Goal: Transaction & Acquisition: Book appointment/travel/reservation

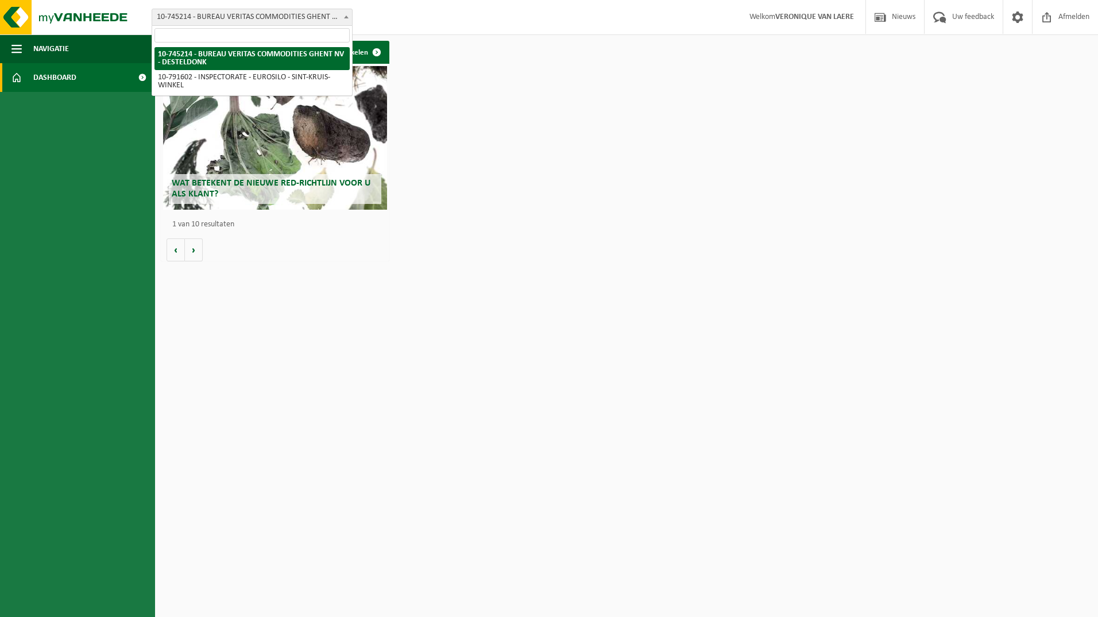
click at [348, 18] on span at bounding box center [346, 16] width 11 height 15
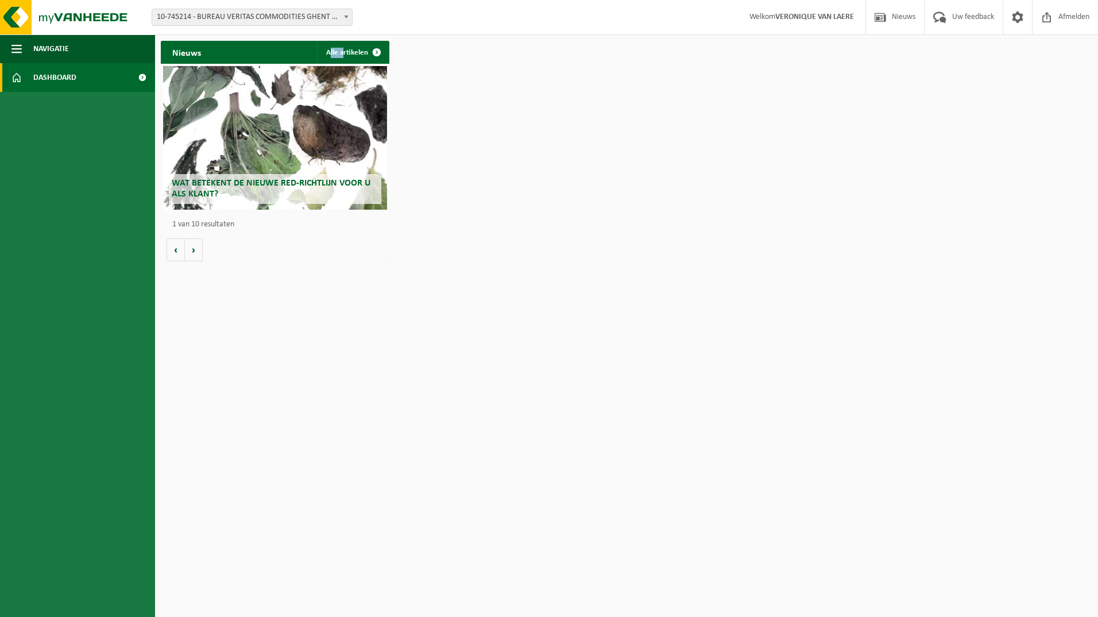
click at [286, 52] on div "Nieuws Alle artikelen" at bounding box center [275, 52] width 229 height 23
click at [140, 76] on span at bounding box center [142, 77] width 26 height 29
click at [10, 47] on button "Navigatie" at bounding box center [77, 48] width 155 height 29
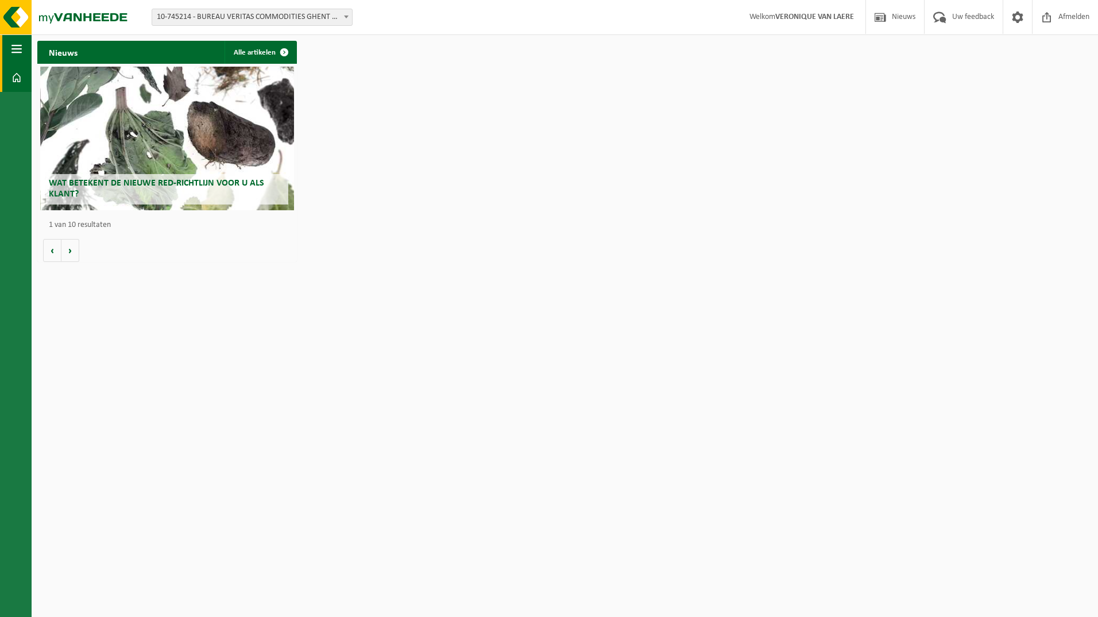
click at [12, 50] on span "button" at bounding box center [16, 48] width 10 height 29
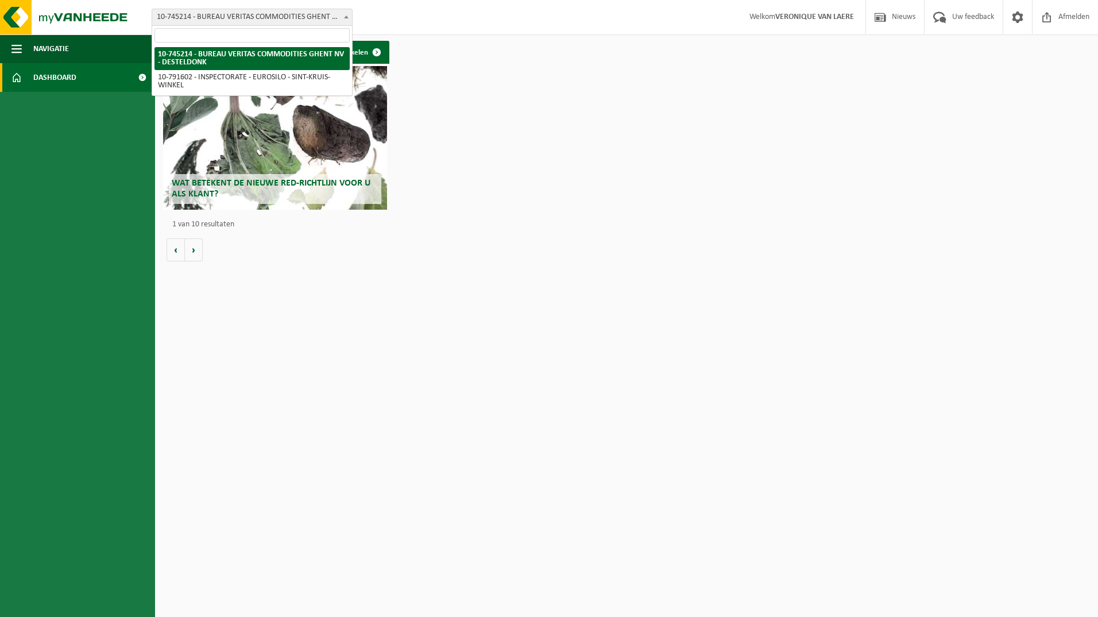
click at [346, 17] on b at bounding box center [346, 17] width 5 height 3
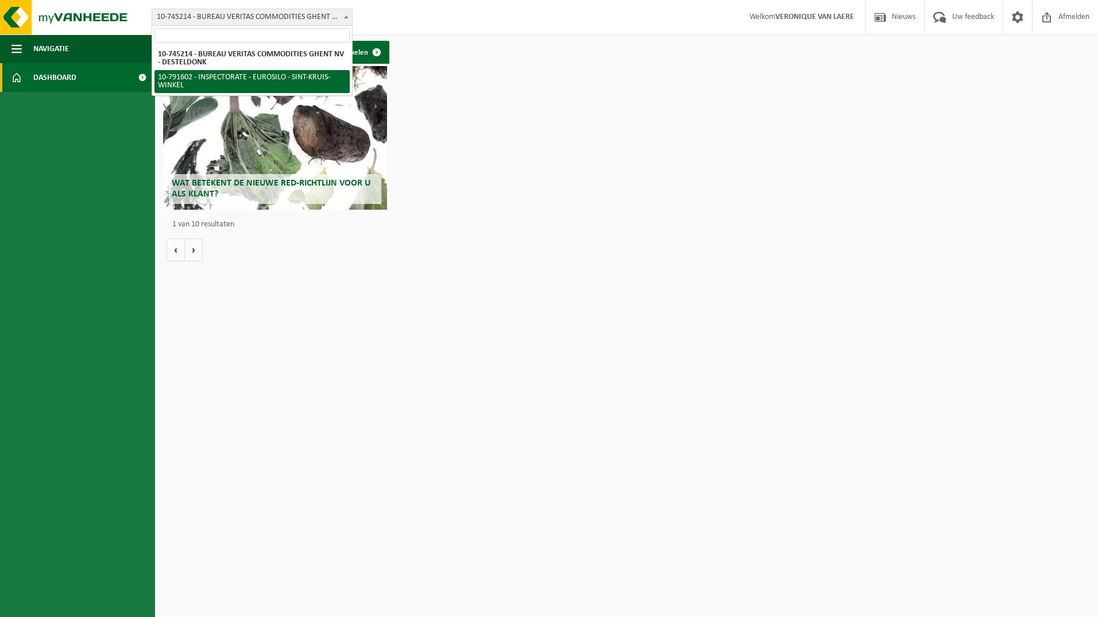
select select "30269"
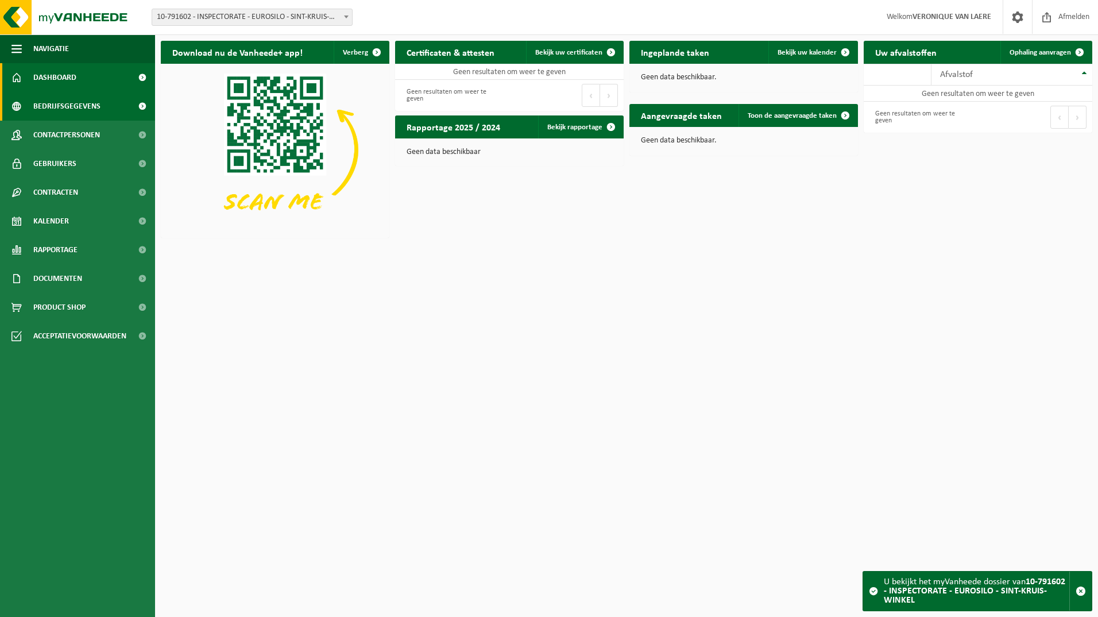
click at [65, 109] on span "Bedrijfsgegevens" at bounding box center [66, 106] width 67 height 29
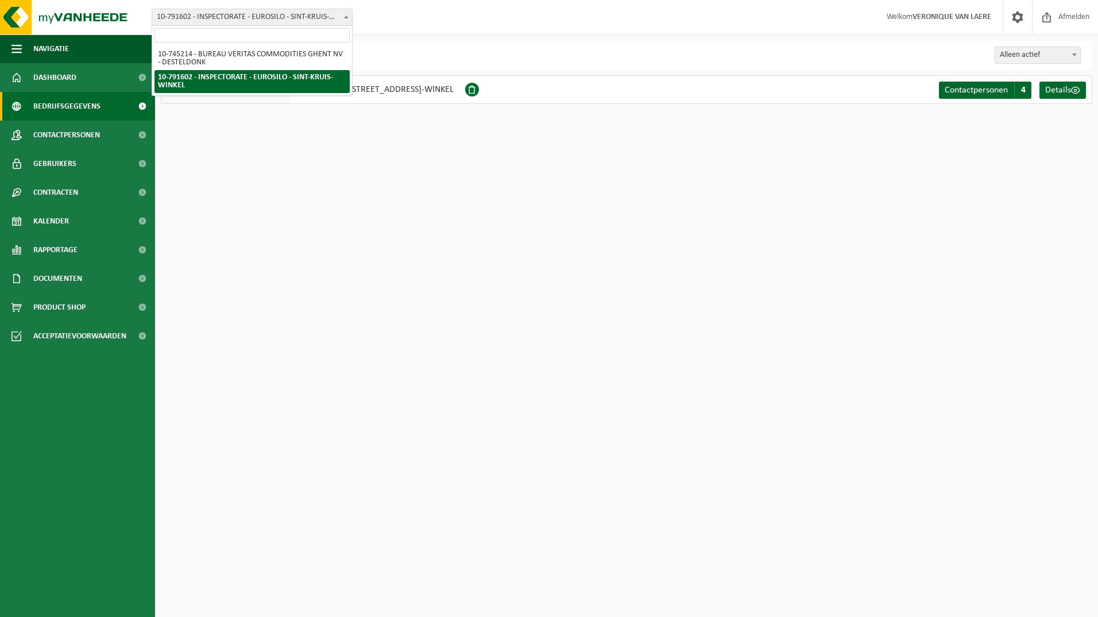
click at [348, 18] on span at bounding box center [346, 16] width 11 height 15
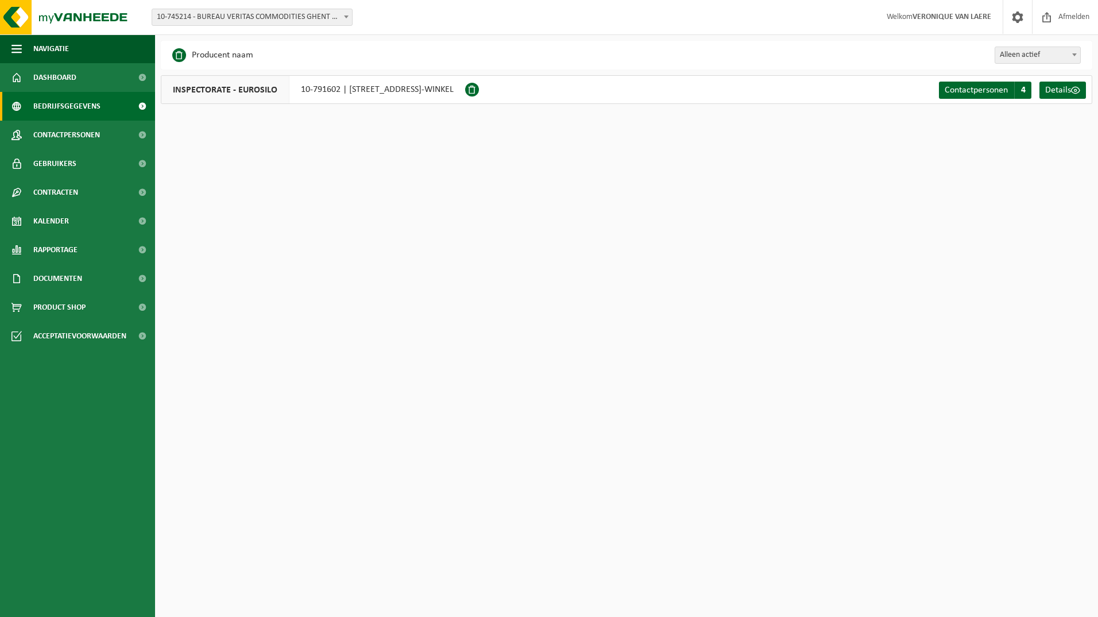
select select "5318"
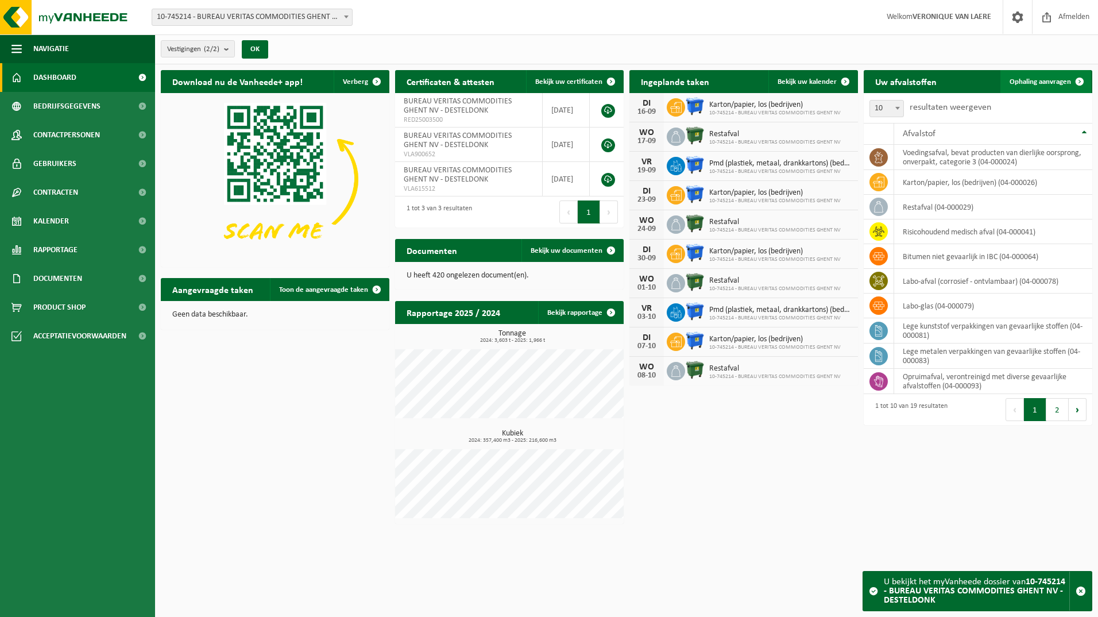
click at [1047, 79] on span "Ophaling aanvragen" at bounding box center [1040, 81] width 61 height 7
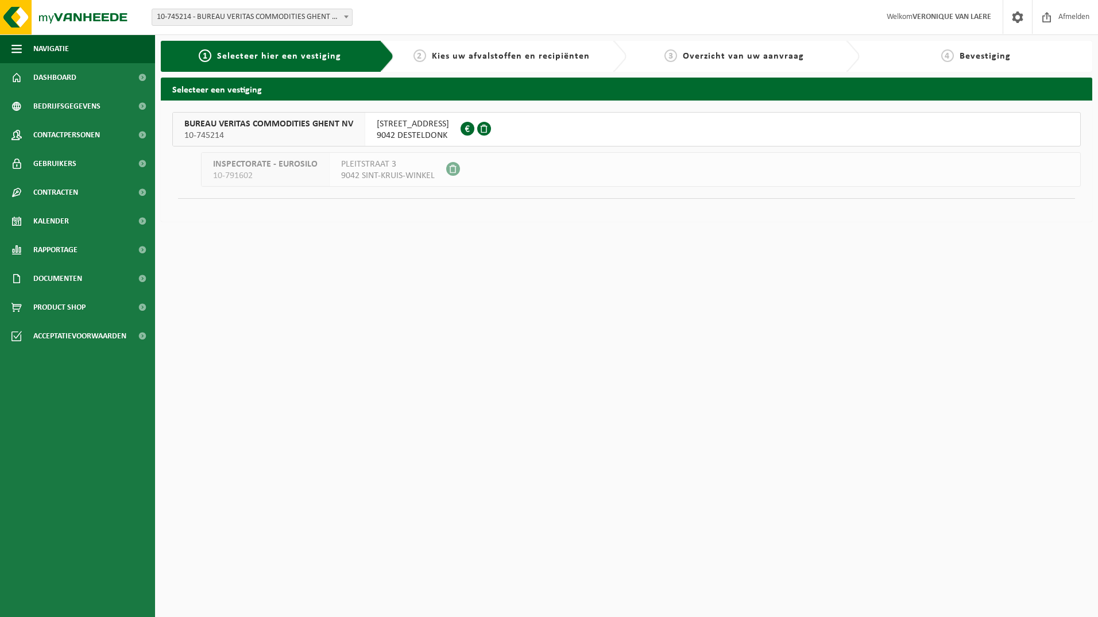
click at [340, 124] on span "BUREAU VERITAS COMMODITIES GHENT NV" at bounding box center [268, 123] width 169 height 11
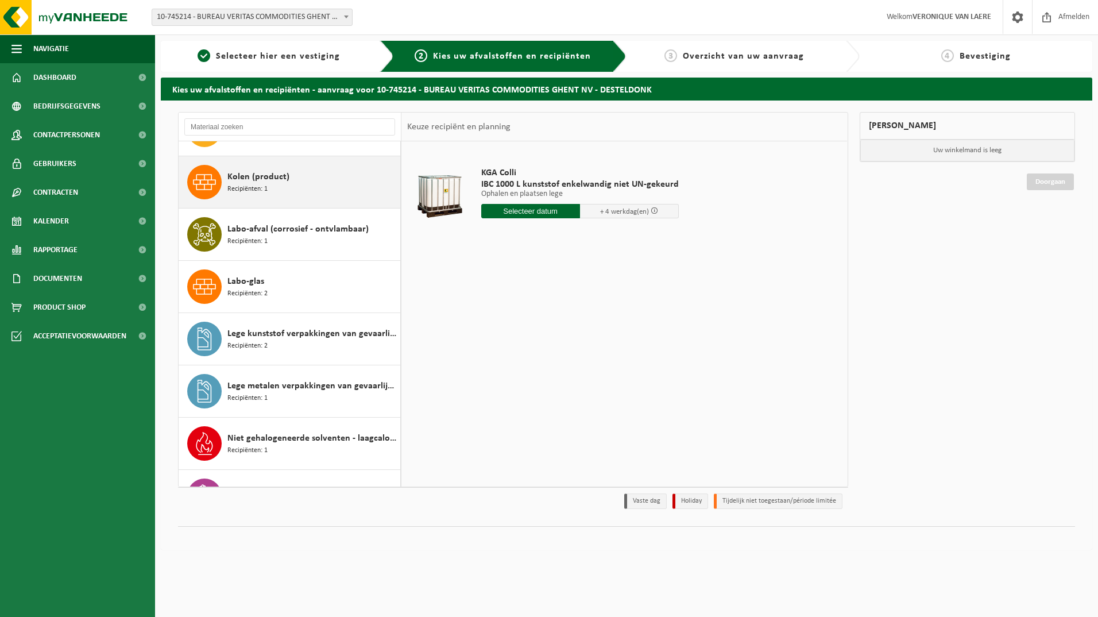
scroll to position [287, 0]
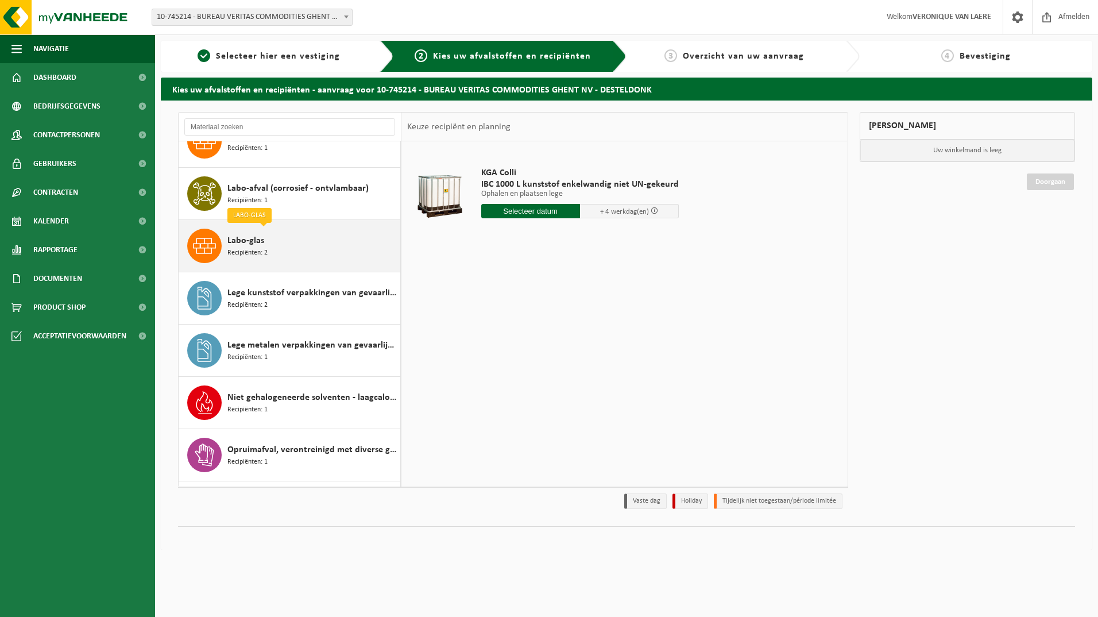
click at [248, 243] on span "Labo-glas" at bounding box center [246, 241] width 37 height 14
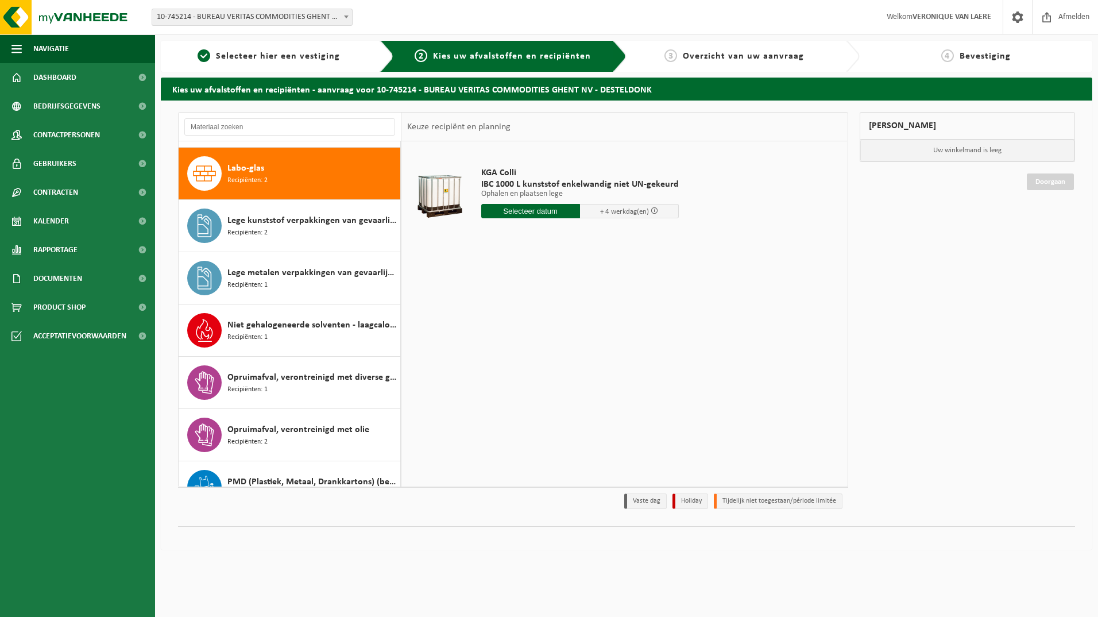
scroll to position [366, 0]
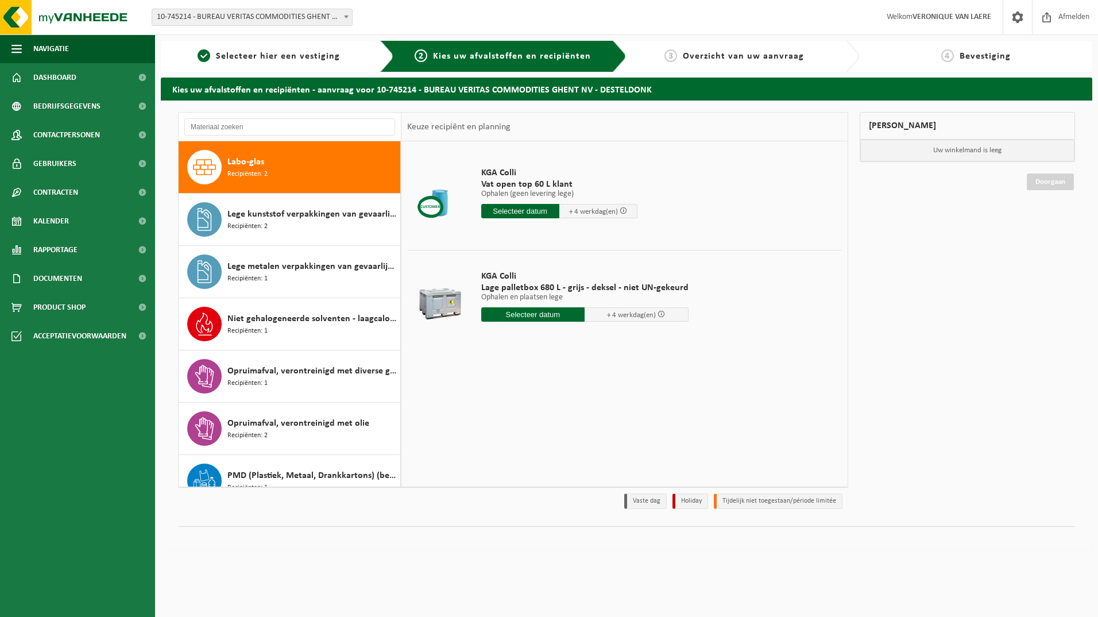
click at [535, 213] on input "text" at bounding box center [520, 211] width 78 height 14
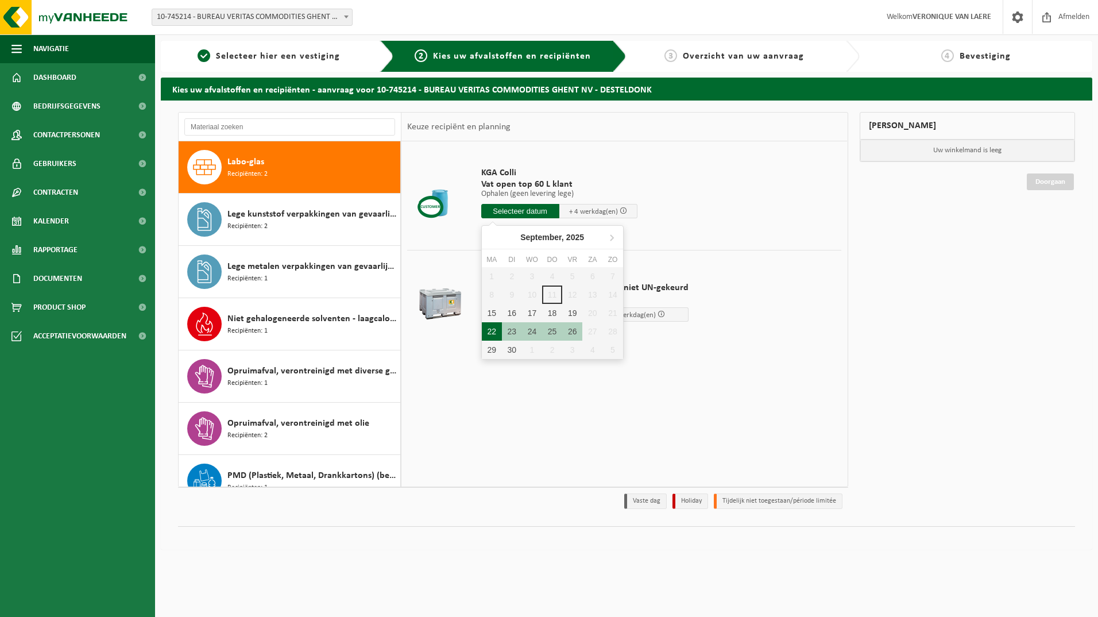
click at [488, 329] on div "22" at bounding box center [492, 331] width 20 height 18
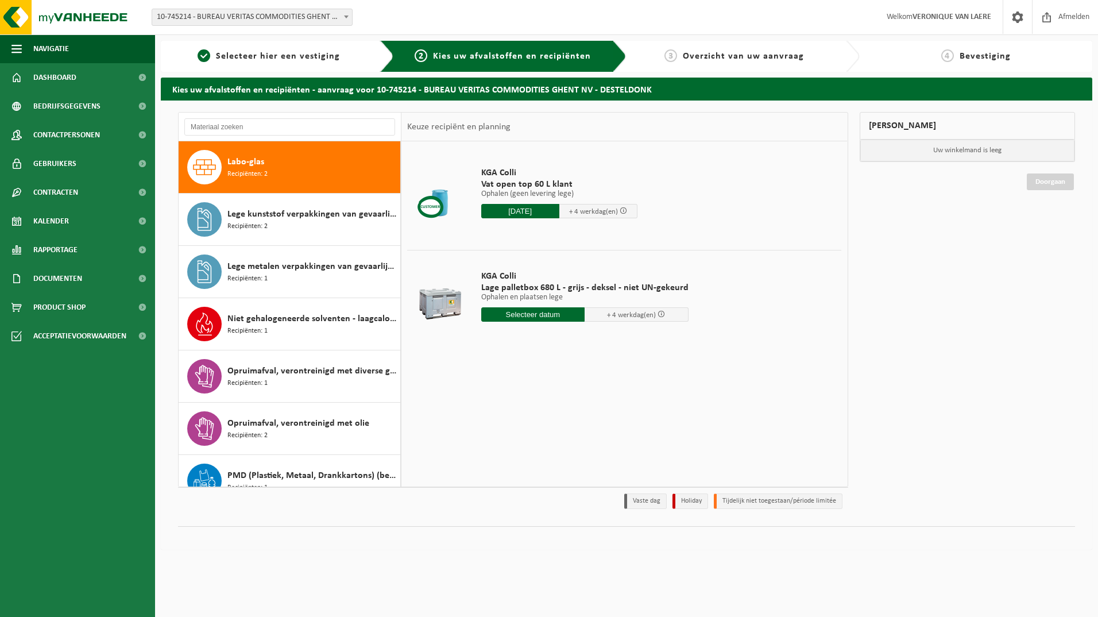
type input "Van 2025-09-22"
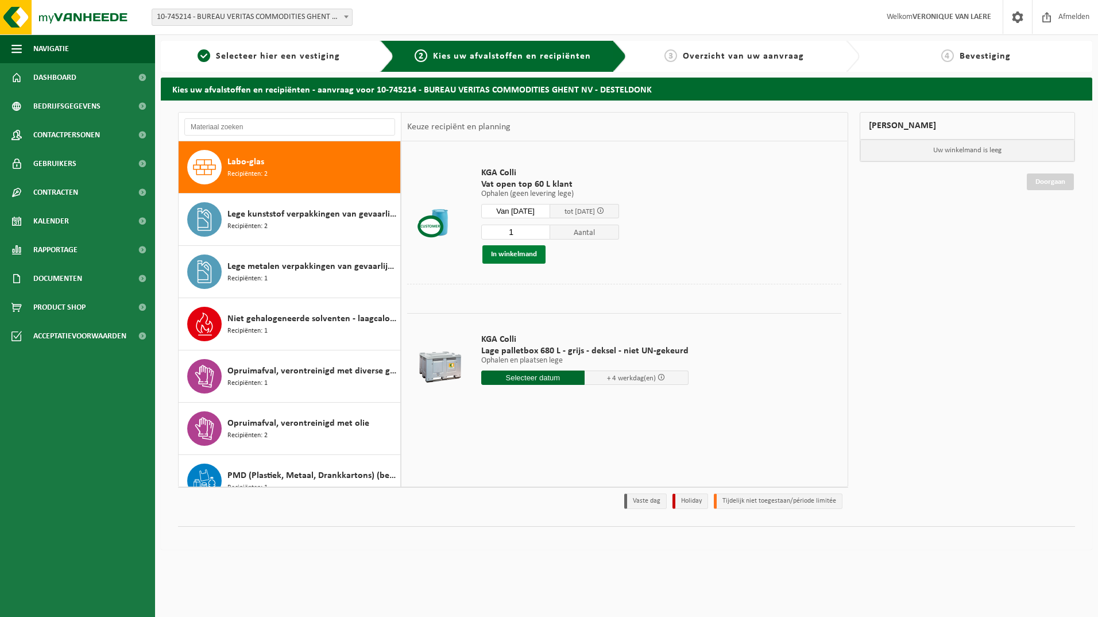
click at [508, 255] on button "In winkelmand" at bounding box center [514, 254] width 63 height 18
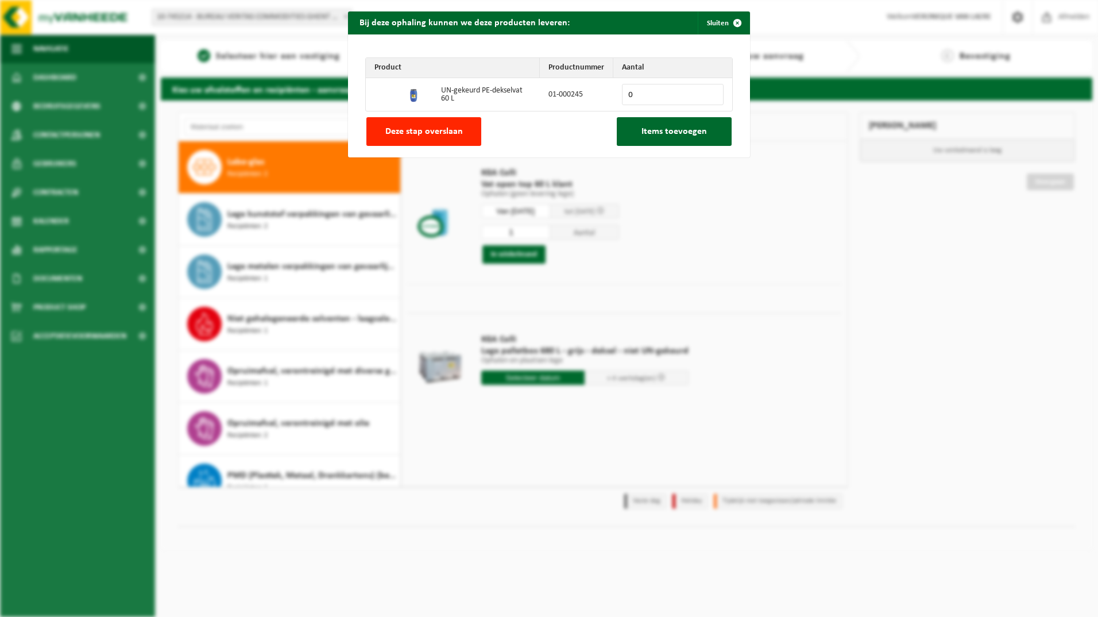
drag, startPoint x: 643, startPoint y: 93, endPoint x: 620, endPoint y: 98, distance: 23.4
click at [622, 98] on input "0" at bounding box center [673, 94] width 102 height 21
type input "1"
click at [711, 92] on input "1" at bounding box center [673, 94] width 102 height 21
click at [653, 136] on span "Items toevoegen" at bounding box center [674, 131] width 65 height 9
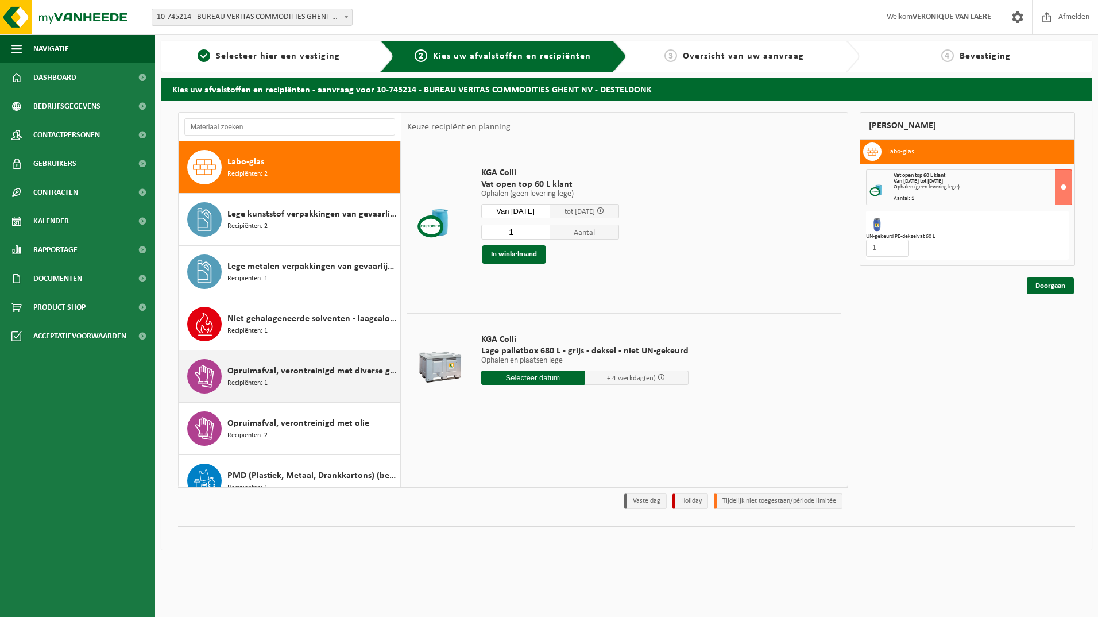
click at [250, 378] on span "Recipiënten: 1" at bounding box center [248, 383] width 40 height 11
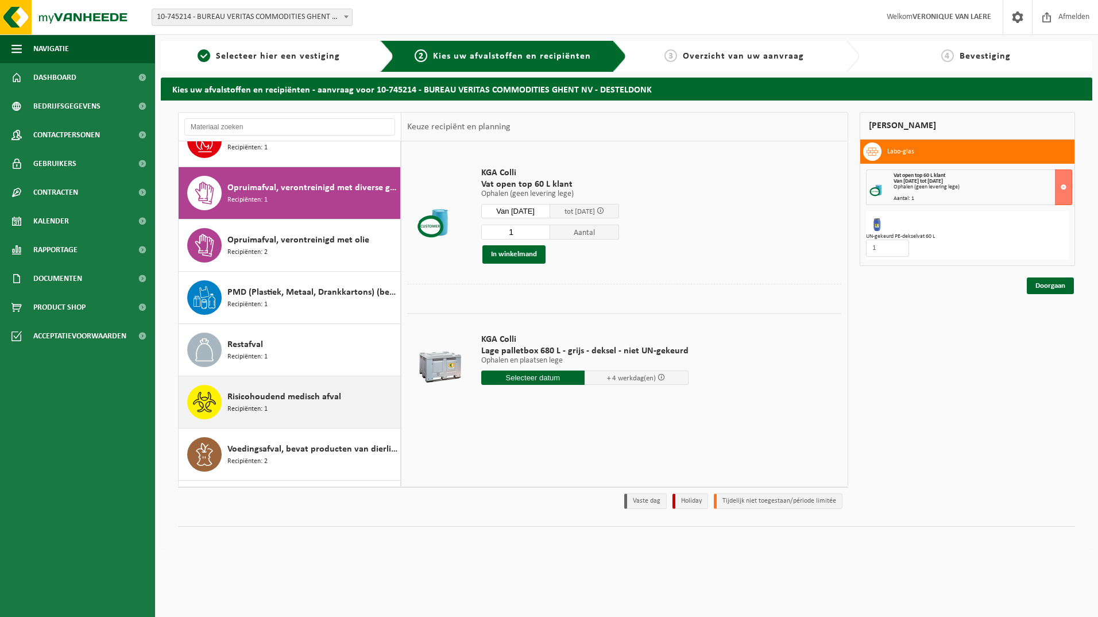
scroll to position [575, 0]
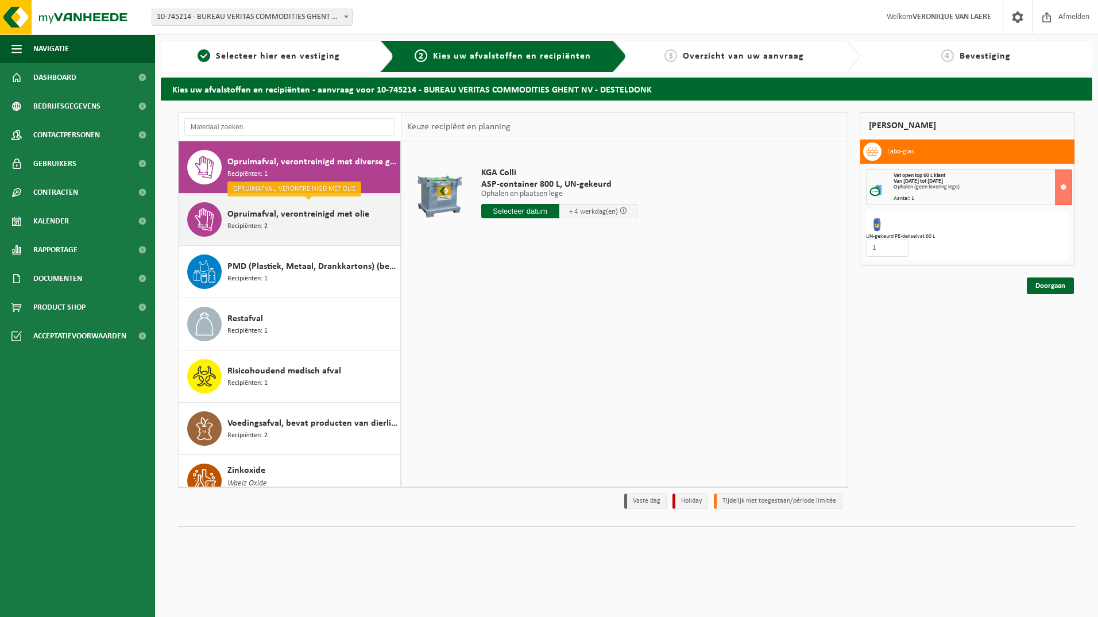
click at [258, 217] on span "Opruimafval, verontreinigd met olie" at bounding box center [299, 214] width 142 height 14
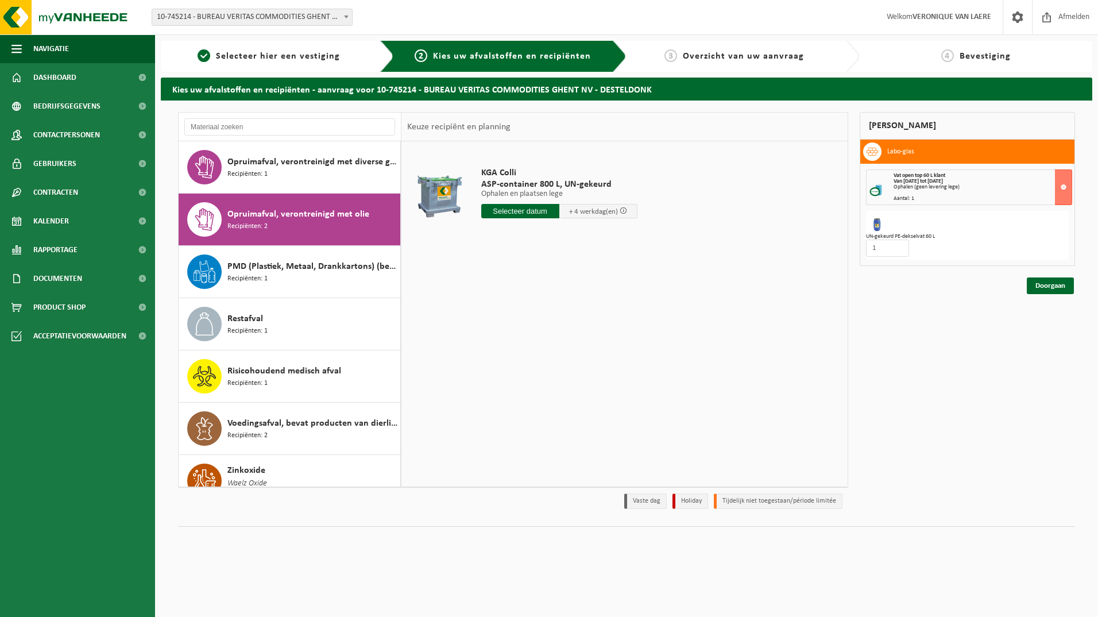
scroll to position [596, 0]
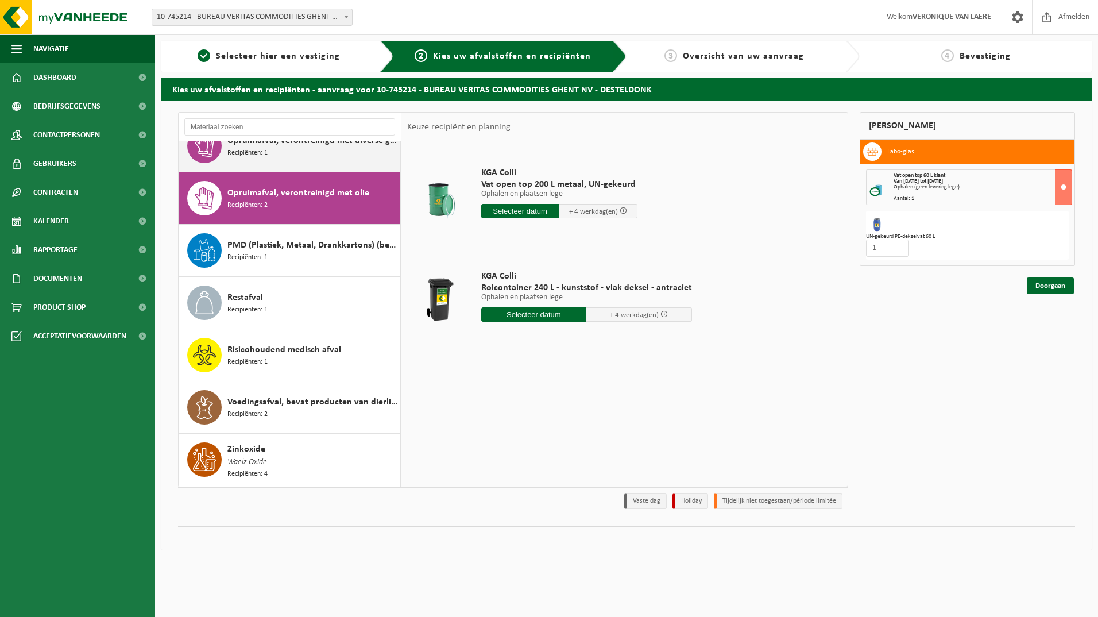
click at [267, 144] on span "Opruimafval, verontreinigd met diverse gevaarlijke afvalstoffen" at bounding box center [313, 141] width 170 height 14
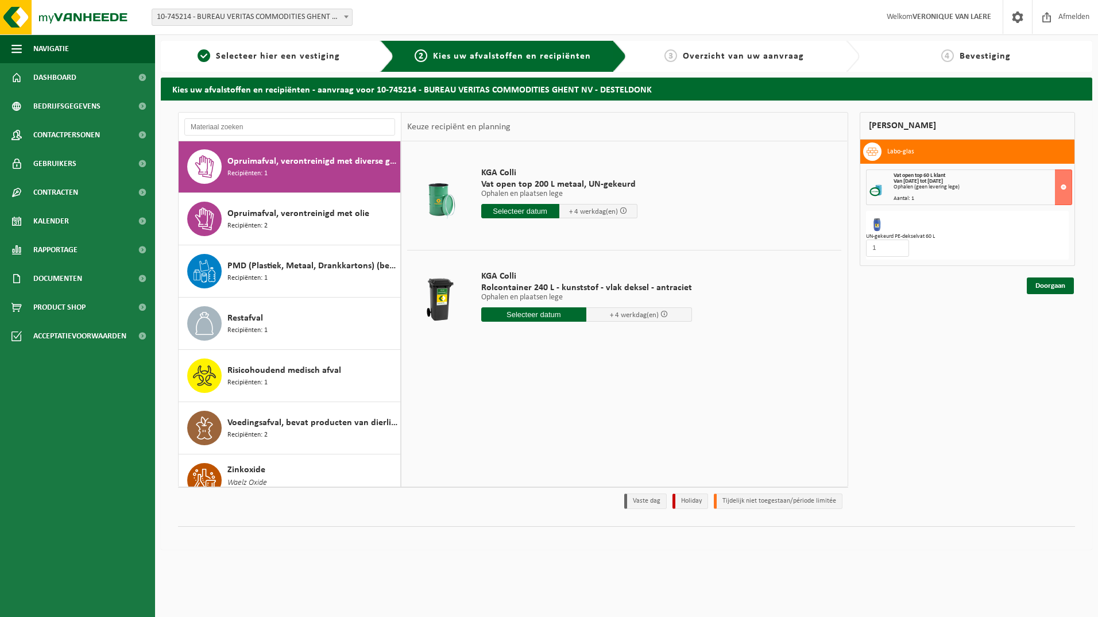
scroll to position [575, 0]
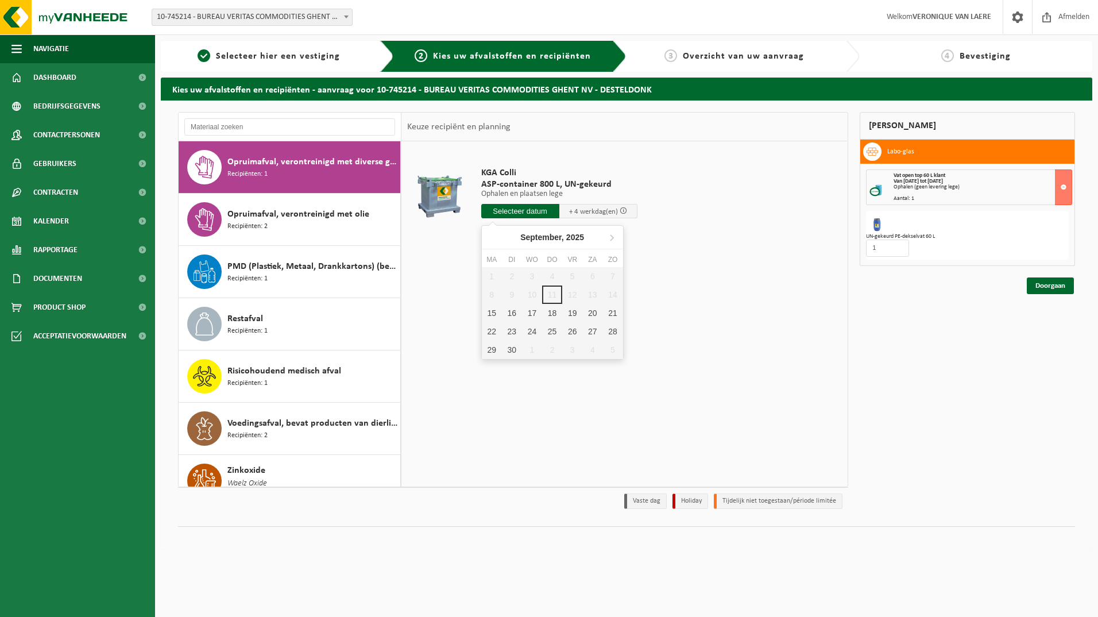
click at [529, 213] on input "text" at bounding box center [520, 211] width 78 height 14
click at [489, 331] on div "22" at bounding box center [492, 331] width 20 height 18
type input "Van 2025-09-22"
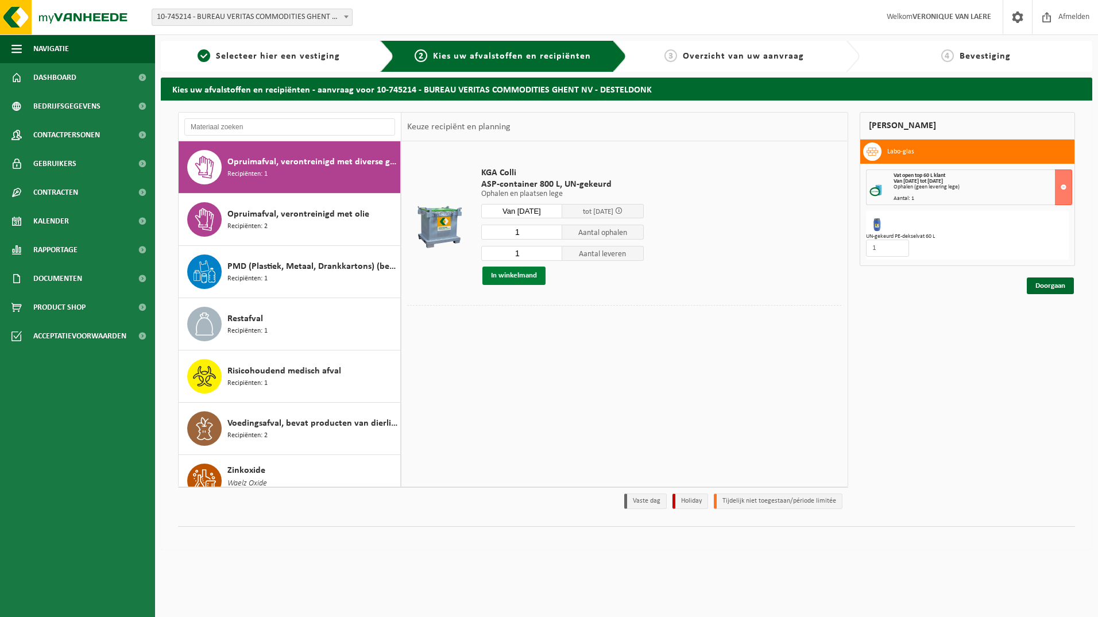
click at [516, 273] on button "In winkelmand" at bounding box center [514, 276] width 63 height 18
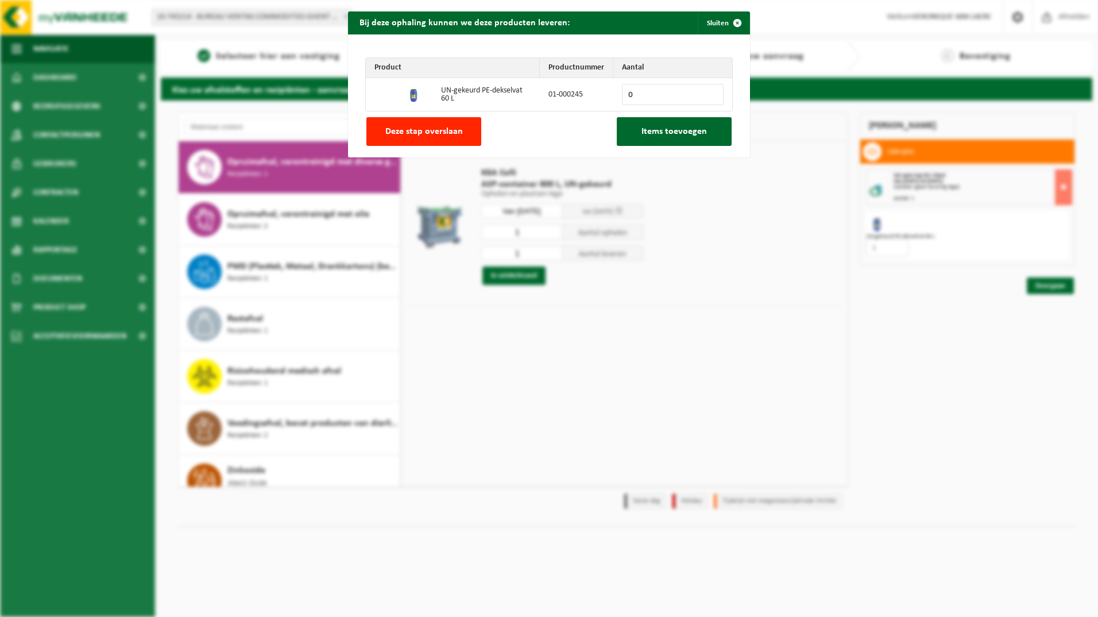
click at [645, 94] on input "0" at bounding box center [673, 94] width 102 height 21
type input "1"
click at [707, 91] on input "1" at bounding box center [673, 94] width 102 height 21
click at [653, 131] on span "Items toevoegen" at bounding box center [674, 131] width 65 height 9
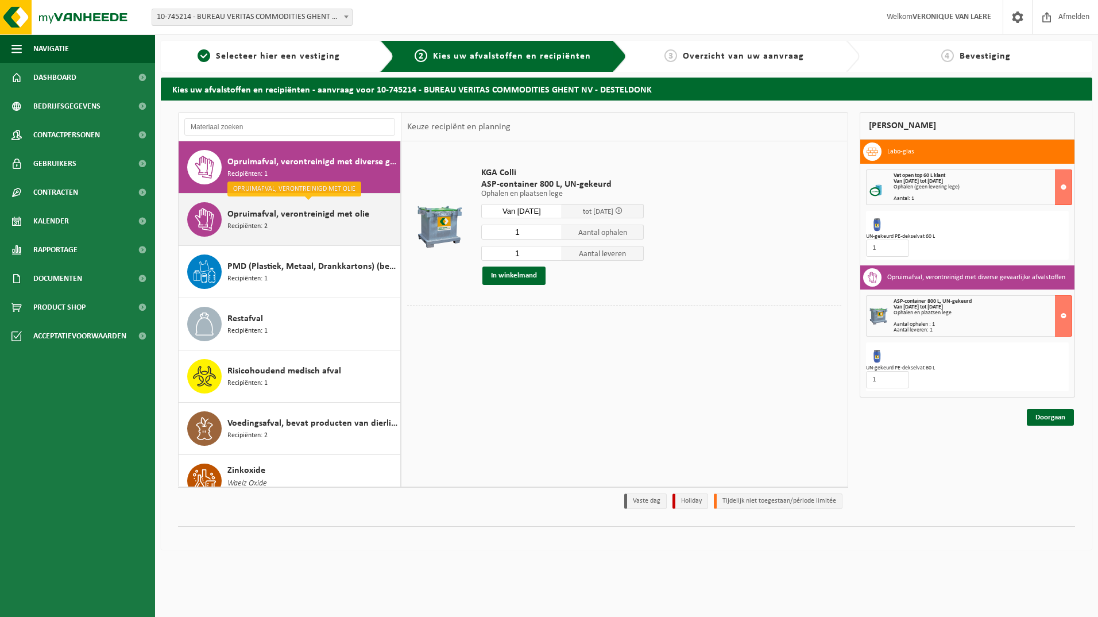
click at [302, 216] on span "Opruimafval, verontreinigd met olie" at bounding box center [299, 214] width 142 height 14
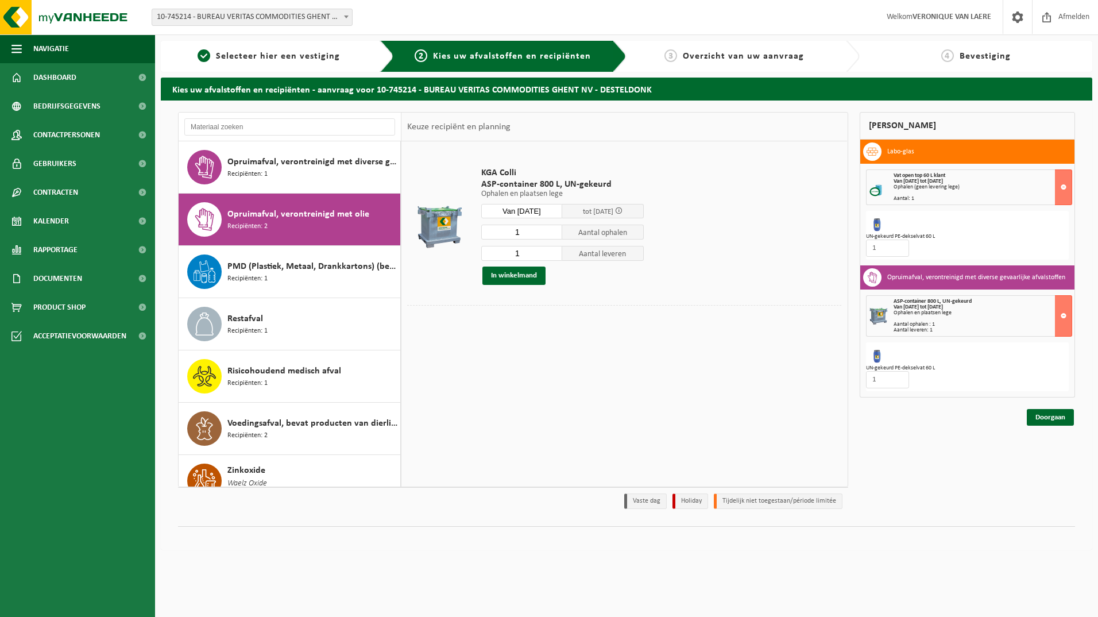
scroll to position [596, 0]
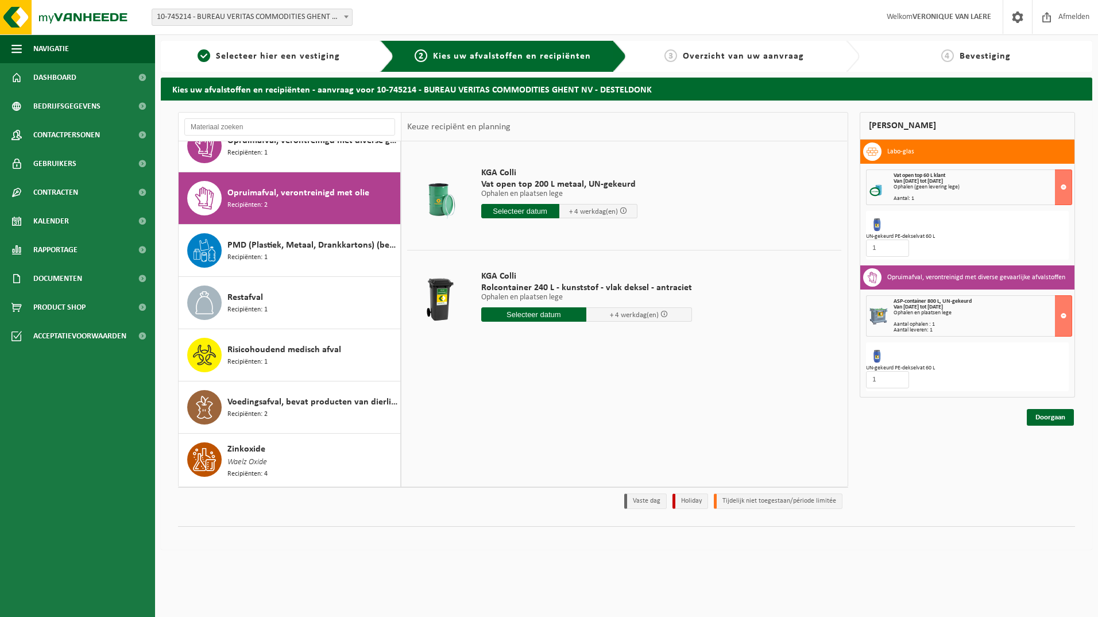
click at [541, 318] on input "text" at bounding box center [534, 314] width 106 height 14
click at [488, 431] on div "22" at bounding box center [492, 435] width 20 height 18
type input "Van 2025-09-22"
type input "2025-09-22"
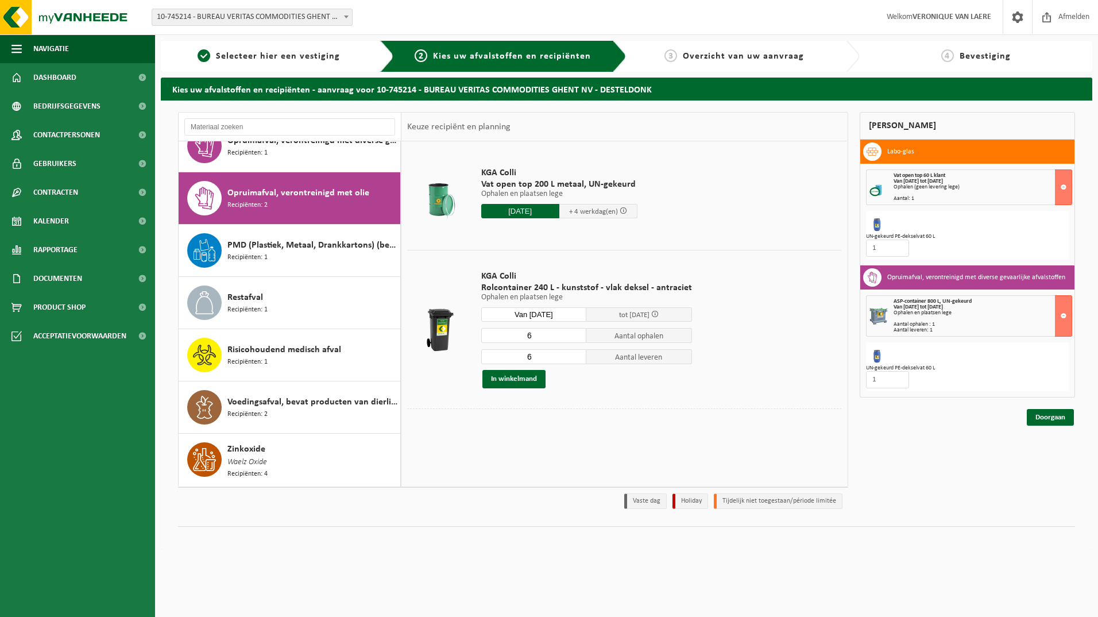
click at [529, 336] on input "6" at bounding box center [534, 335] width 106 height 15
type input "3"
click at [526, 353] on input "6" at bounding box center [534, 356] width 106 height 15
type input "2"
click at [529, 379] on button "In winkelmand" at bounding box center [514, 379] width 63 height 18
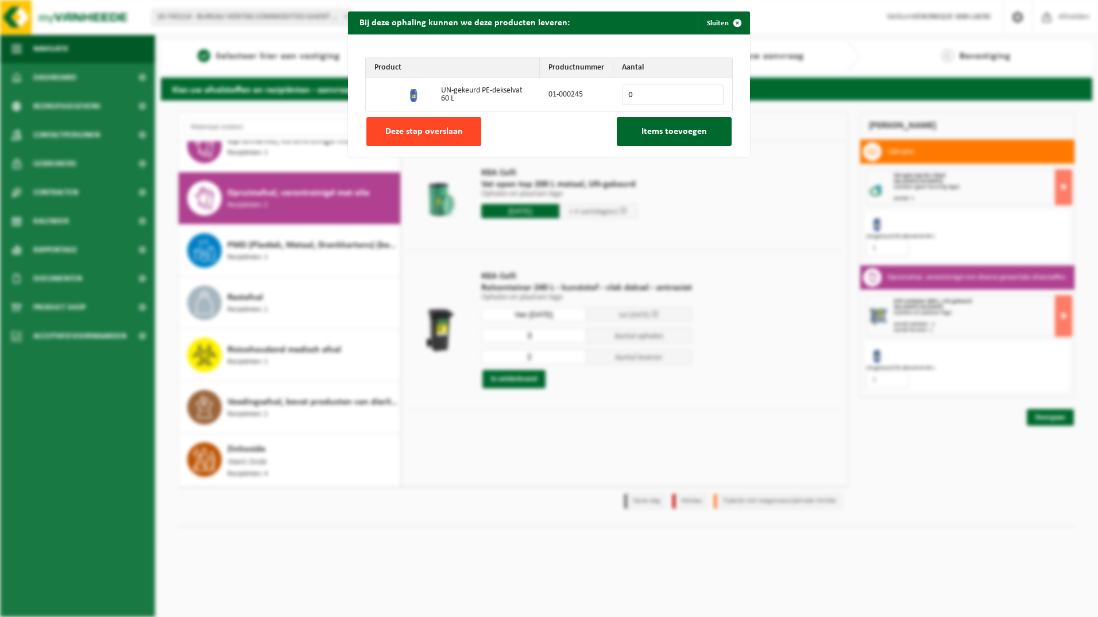
click at [427, 134] on span "Deze stap overslaan" at bounding box center [424, 131] width 78 height 9
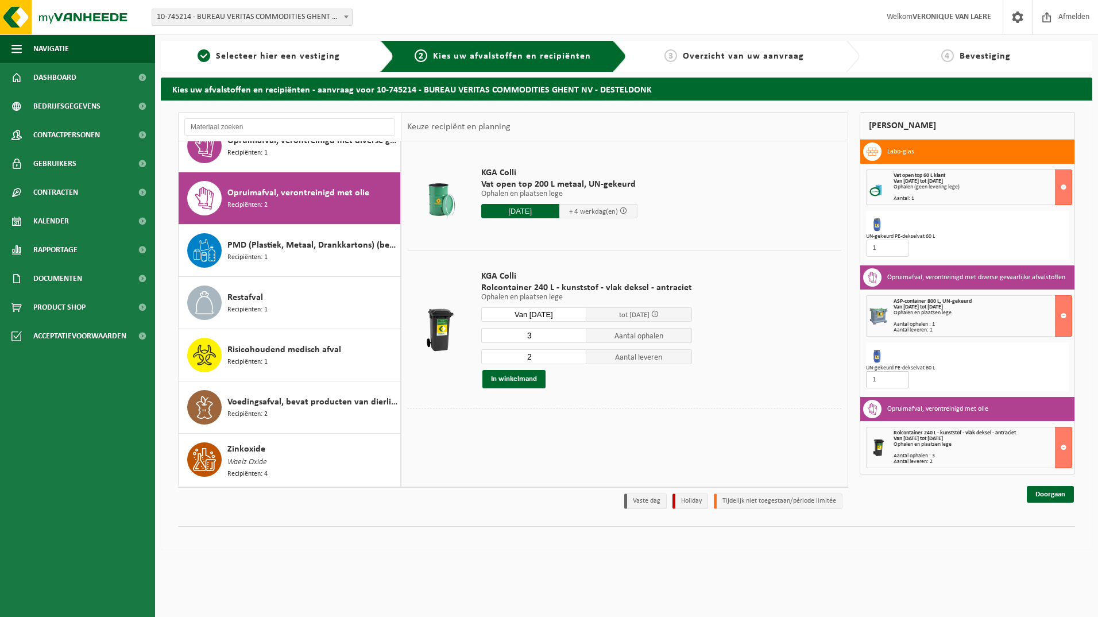
drag, startPoint x: 877, startPoint y: 378, endPoint x: 858, endPoint y: 377, distance: 19.0
click at [858, 377] on div "Mijn winkelmand Labo-glas Vat open top 60 L klant Van 2025-09-22 tot 2025-09-26…" at bounding box center [968, 313] width 228 height 403
type input "0"
drag, startPoint x: 884, startPoint y: 249, endPoint x: 855, endPoint y: 248, distance: 29.3
click at [855, 248] on div "Mijn winkelmand Labo-glas Vat open top 60 L klant Van 2025-09-22 tot 2025-09-26…" at bounding box center [968, 313] width 228 height 403
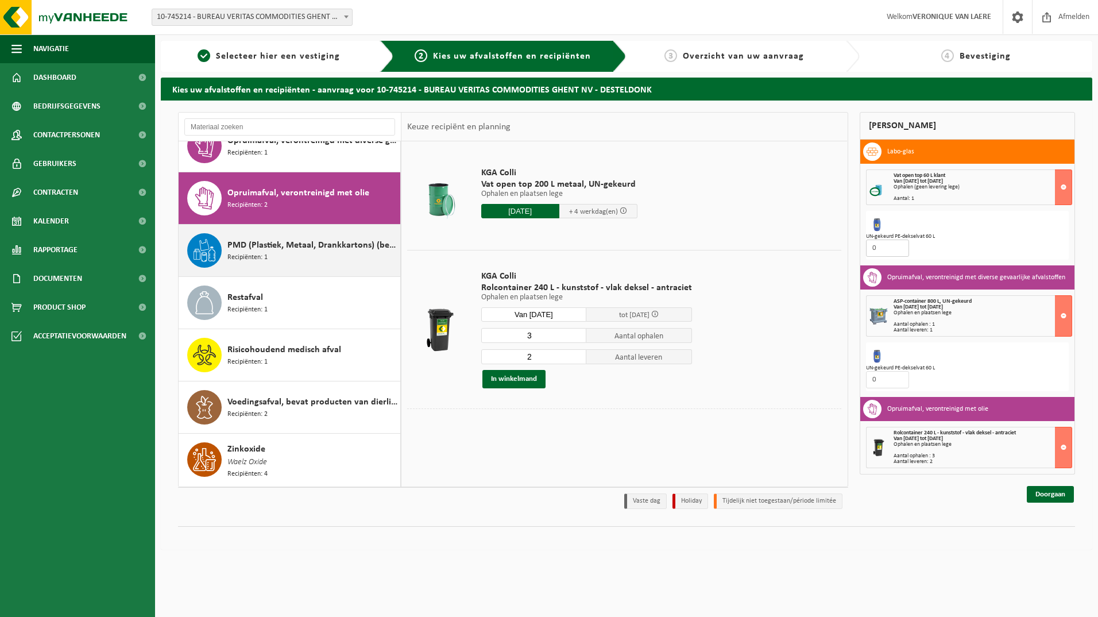
type input "0"
click at [242, 250] on span "PMD (Plastiek, Metaal, Drankkartons) (bedrijven)" at bounding box center [313, 245] width 170 height 14
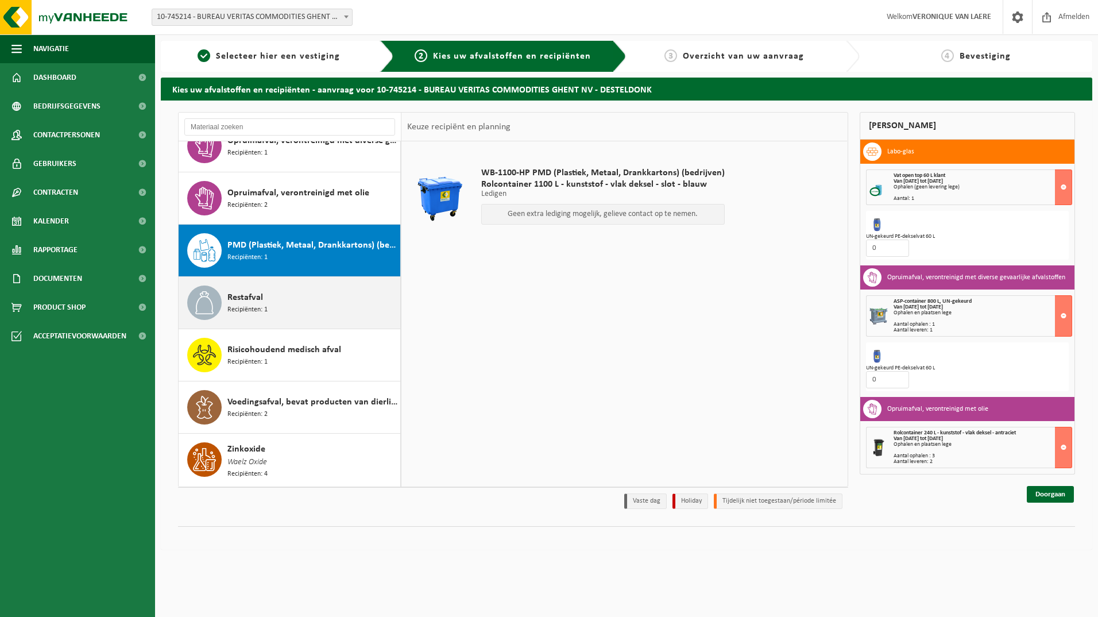
click at [250, 309] on span "Recipiënten: 1" at bounding box center [248, 309] width 40 height 11
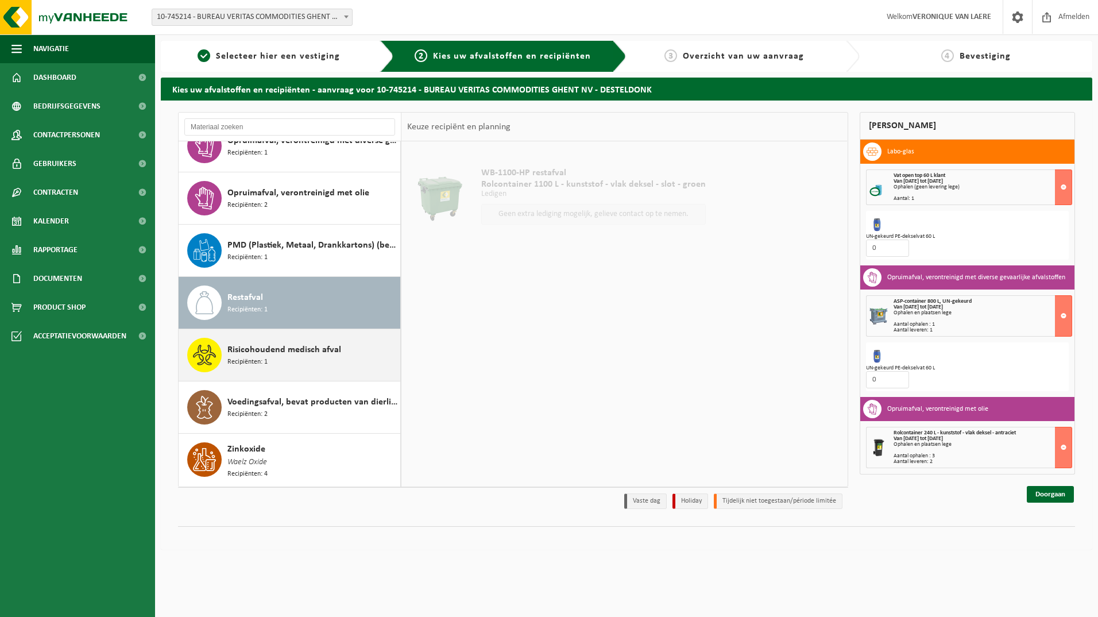
click at [260, 353] on span "Risicohoudend medisch afval" at bounding box center [285, 350] width 114 height 14
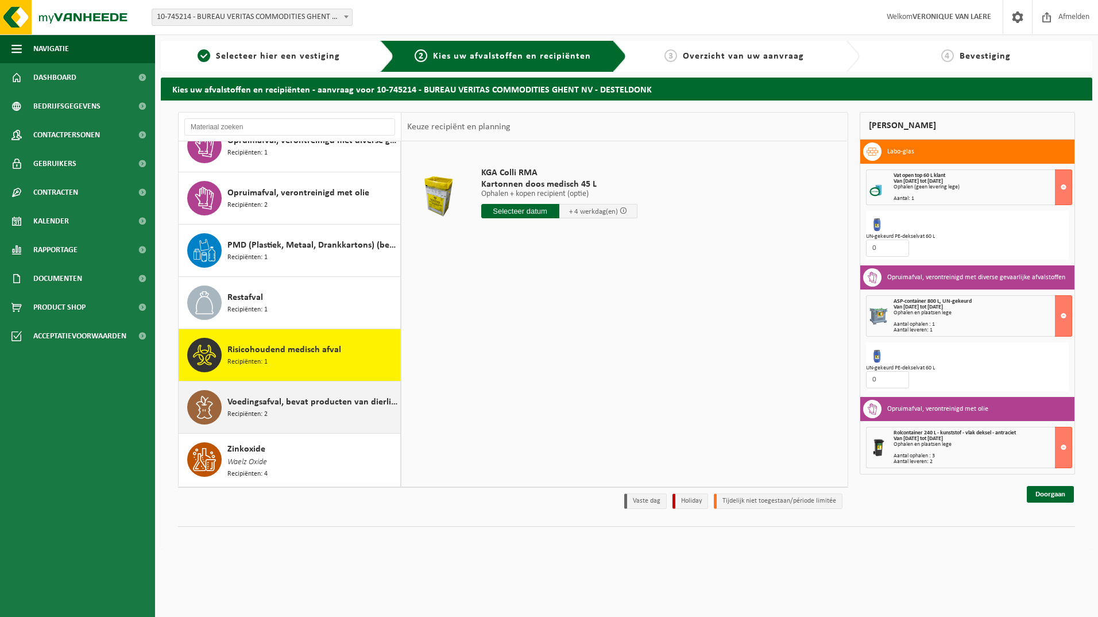
click at [272, 408] on span "Voedingsafval, bevat producten van dierlijke oorsprong, onverpakt, categorie 3" at bounding box center [313, 402] width 170 height 14
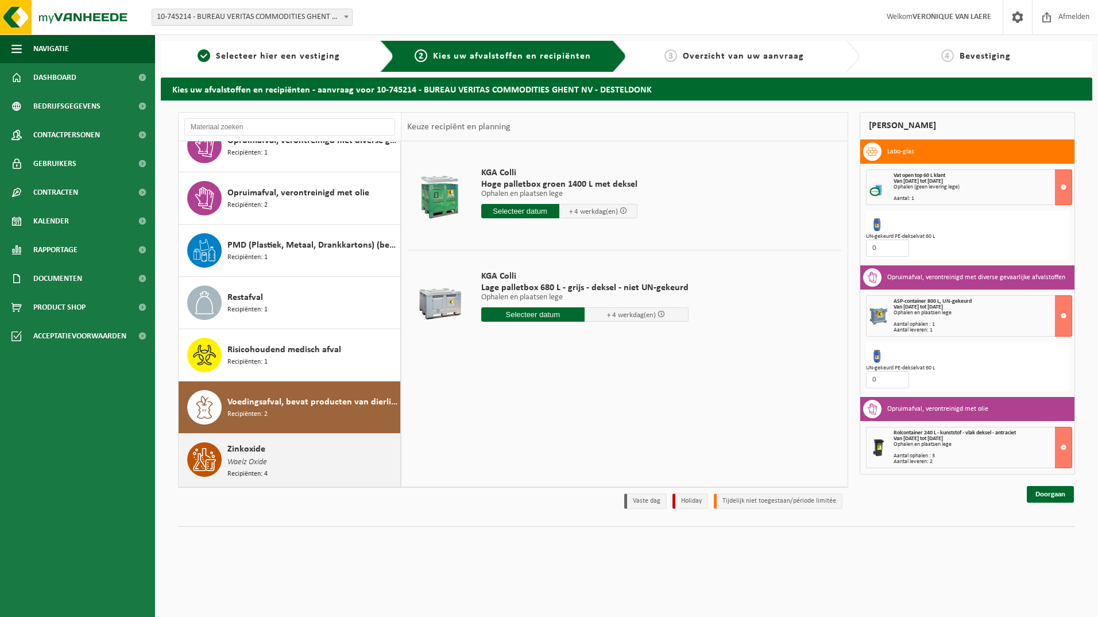
click at [256, 465] on span "Waelz Oxide" at bounding box center [248, 462] width 40 height 13
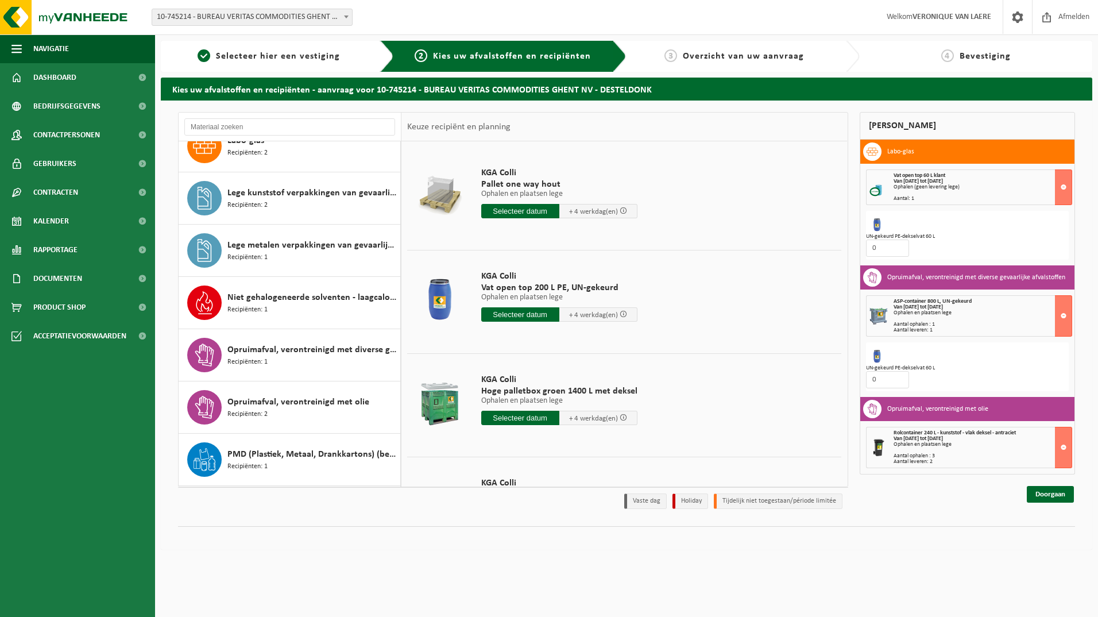
scroll to position [367, 0]
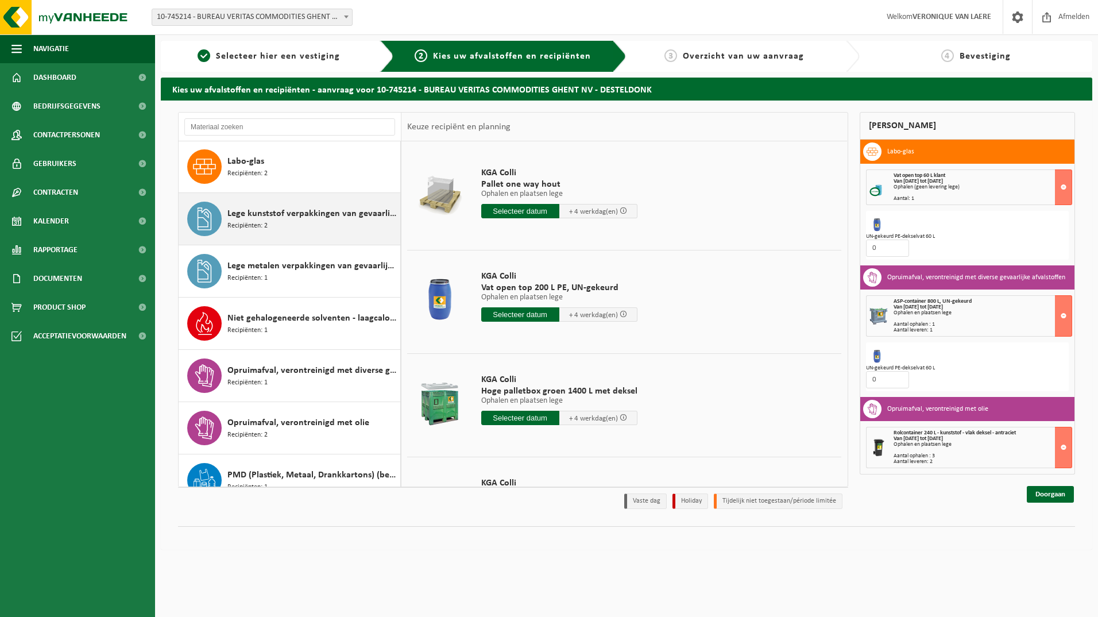
click at [271, 219] on span "Lege kunststof verpakkingen van gevaarlijke stoffen" at bounding box center [313, 214] width 170 height 14
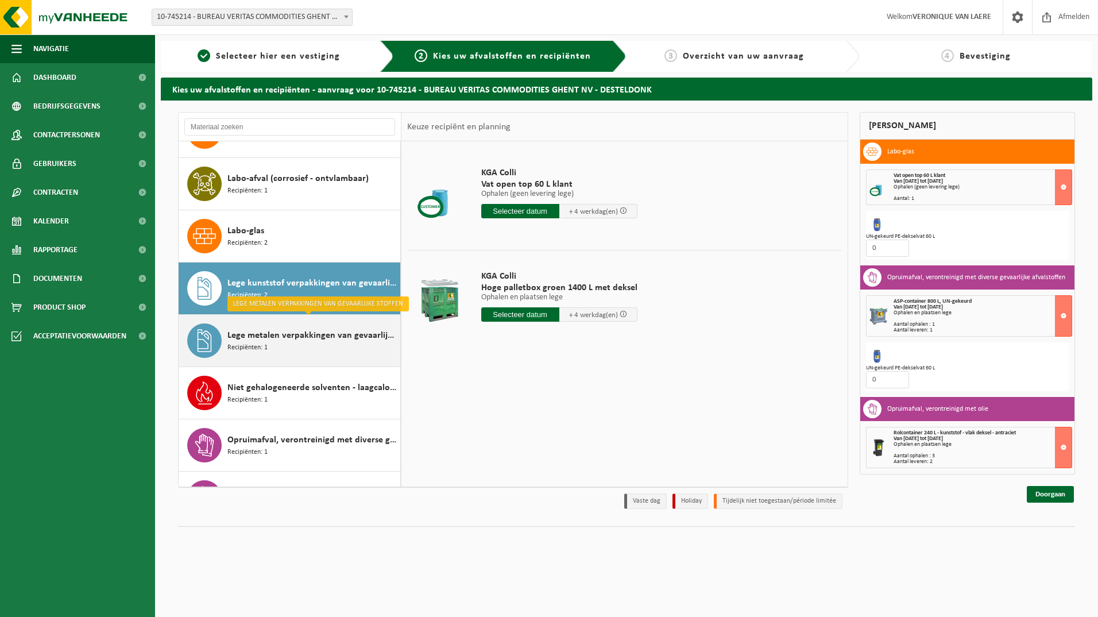
scroll to position [303, 0]
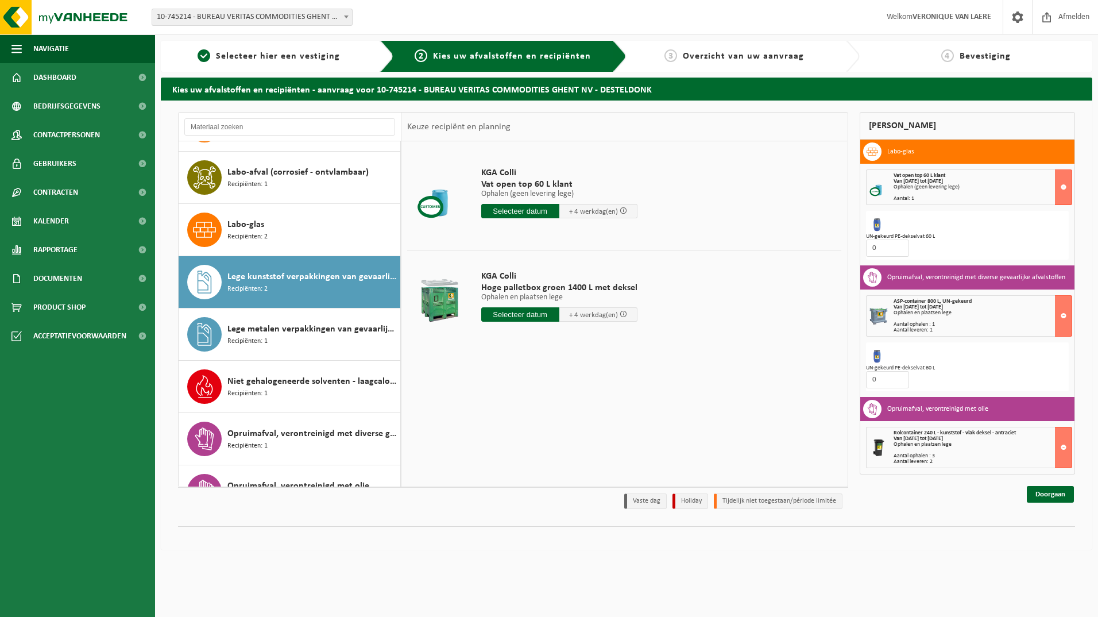
click at [530, 209] on input "text" at bounding box center [520, 211] width 78 height 14
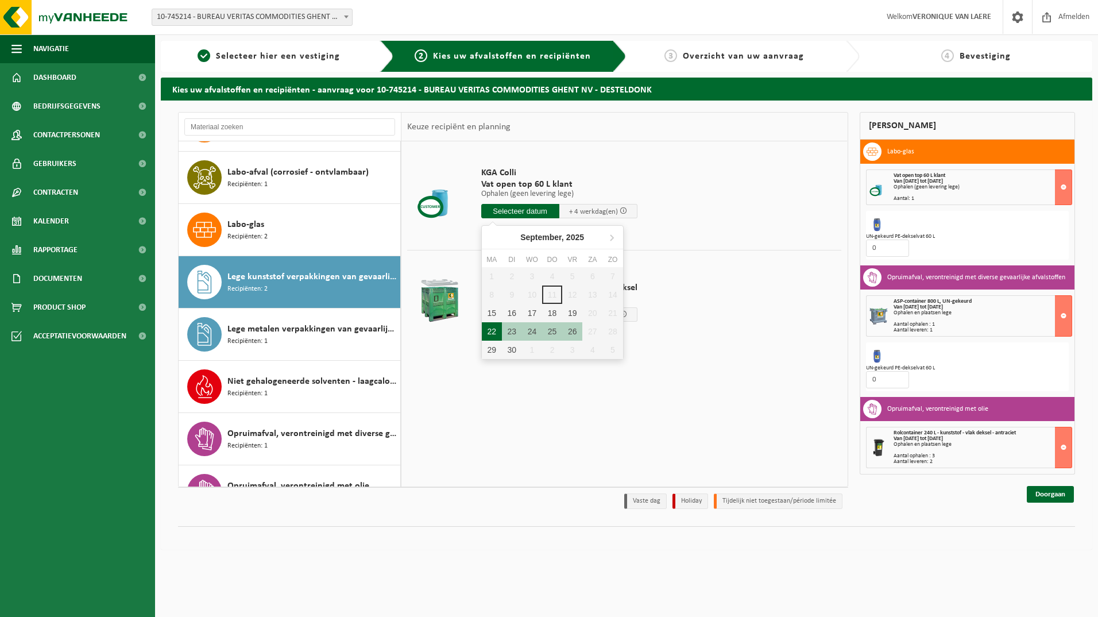
click at [494, 334] on div "22" at bounding box center [492, 331] width 20 height 18
type input "Van 2025-09-22"
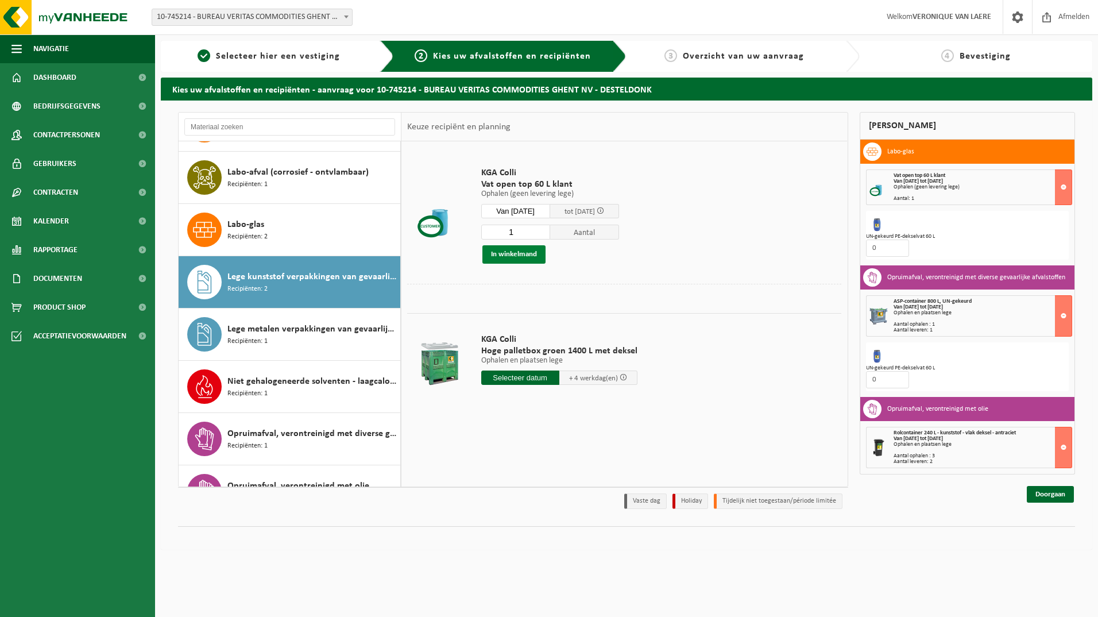
click at [533, 256] on button "In winkelmand" at bounding box center [514, 254] width 63 height 18
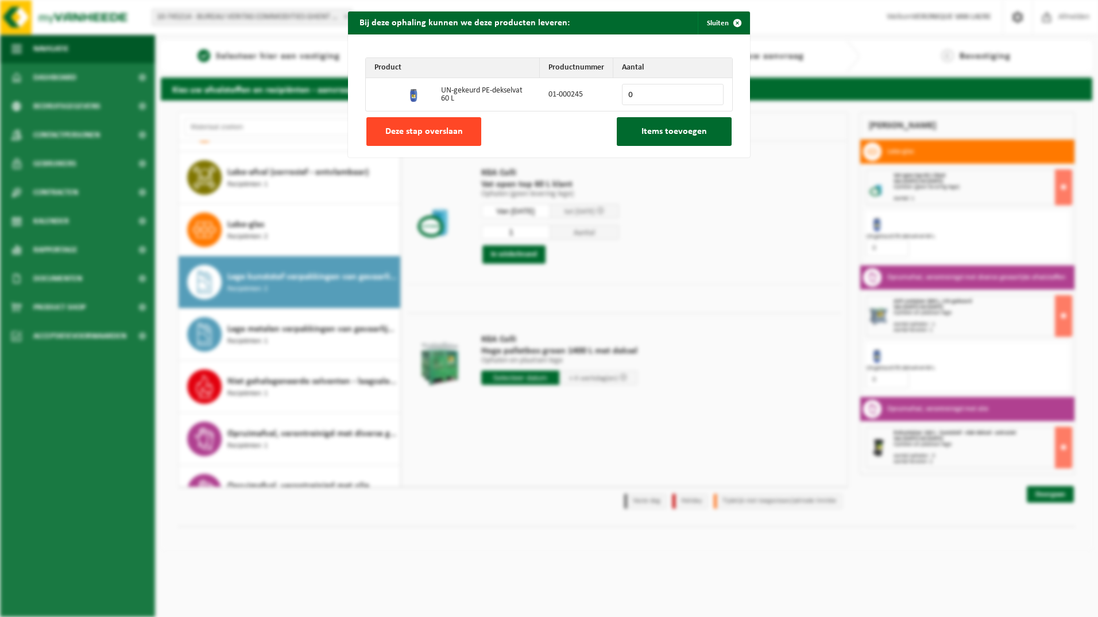
click at [407, 138] on button "Deze stap overslaan" at bounding box center [424, 131] width 115 height 29
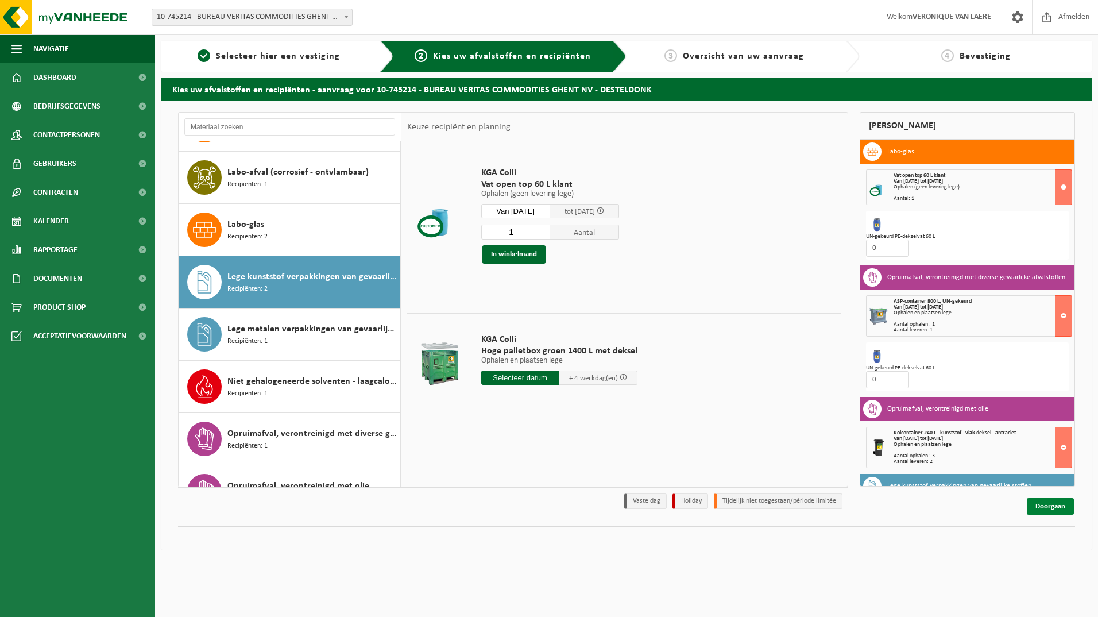
click at [1032, 504] on link "Doorgaan" at bounding box center [1050, 506] width 47 height 17
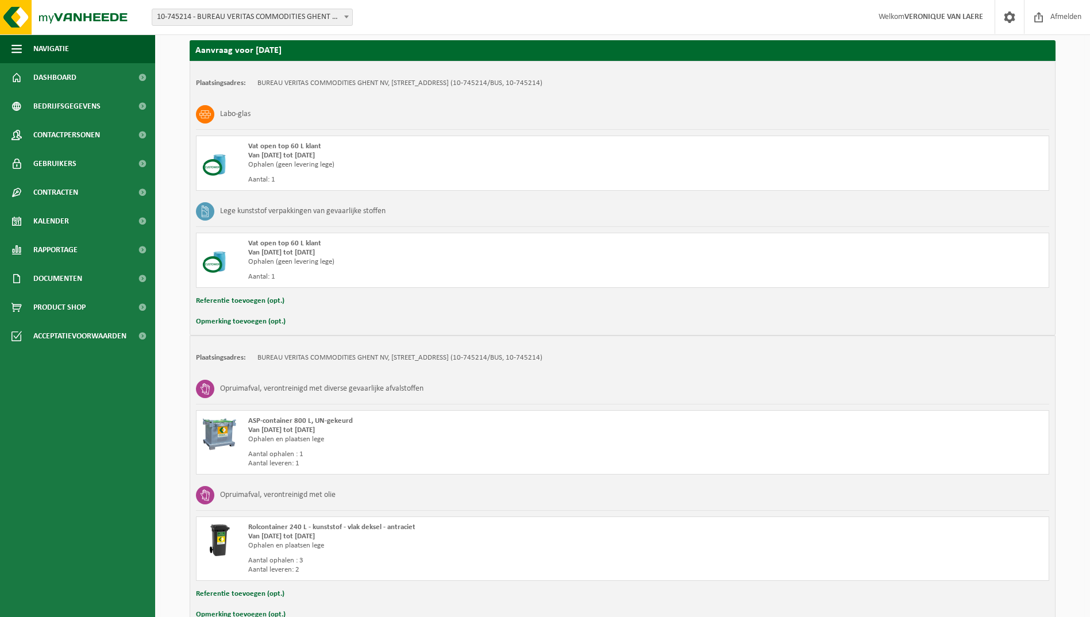
scroll to position [36, 0]
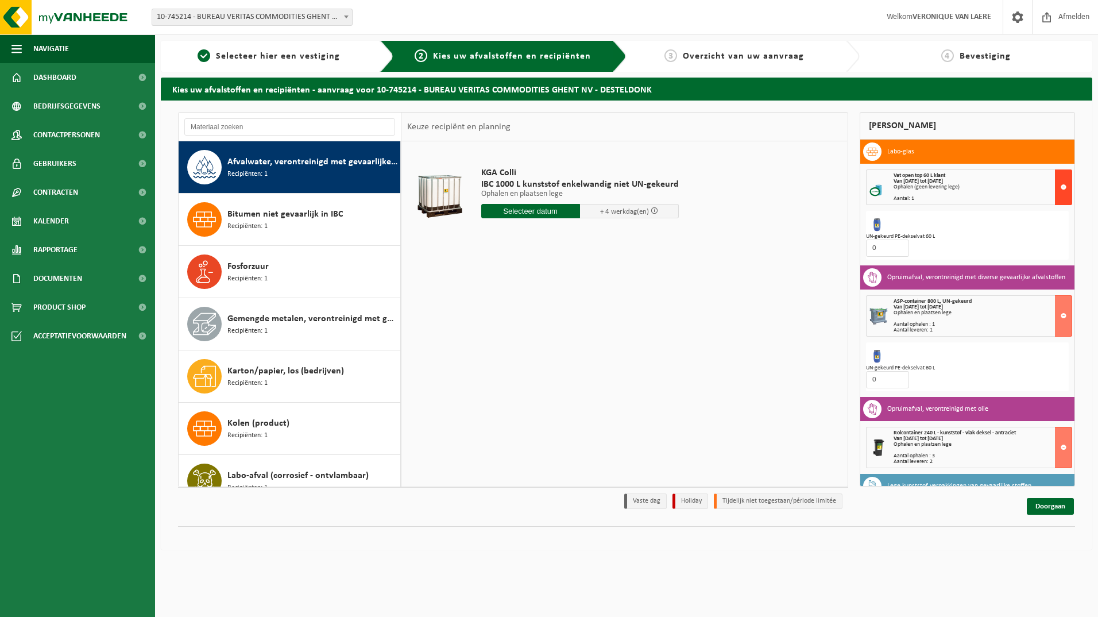
click at [1057, 187] on button at bounding box center [1063, 187] width 17 height 36
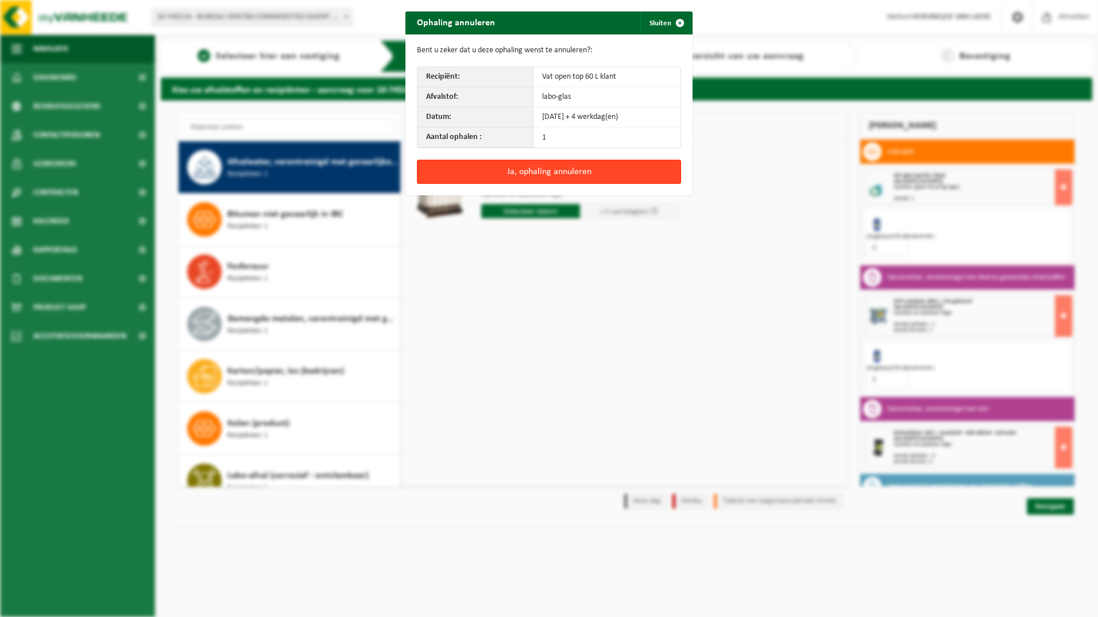
click at [556, 178] on button "Ja, ophaling annuleren" at bounding box center [549, 172] width 264 height 24
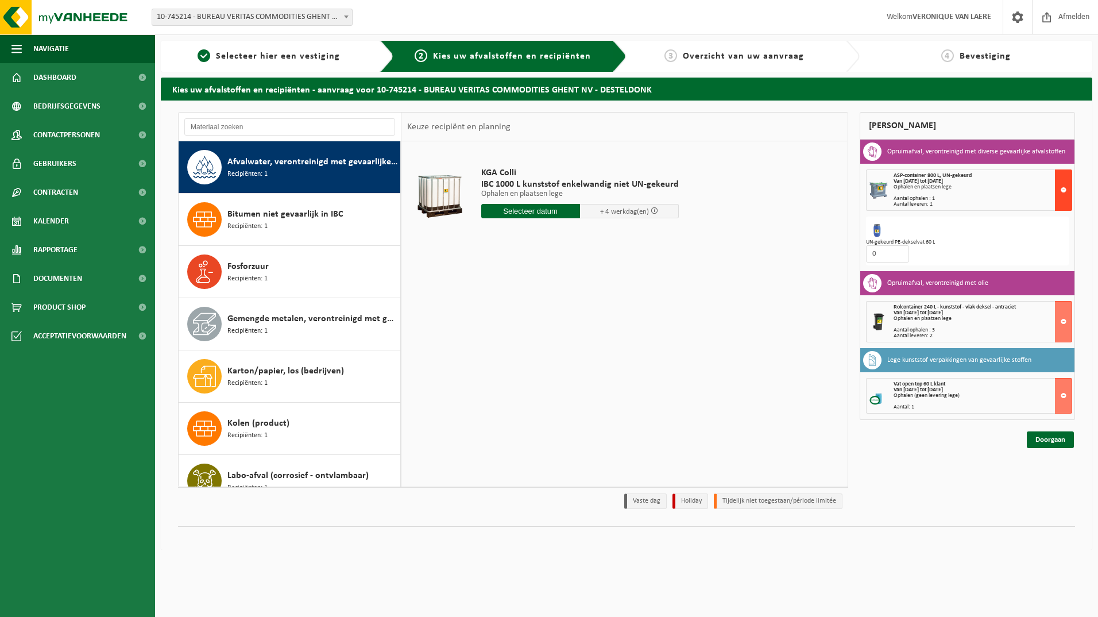
click at [1067, 190] on button at bounding box center [1063, 189] width 17 height 41
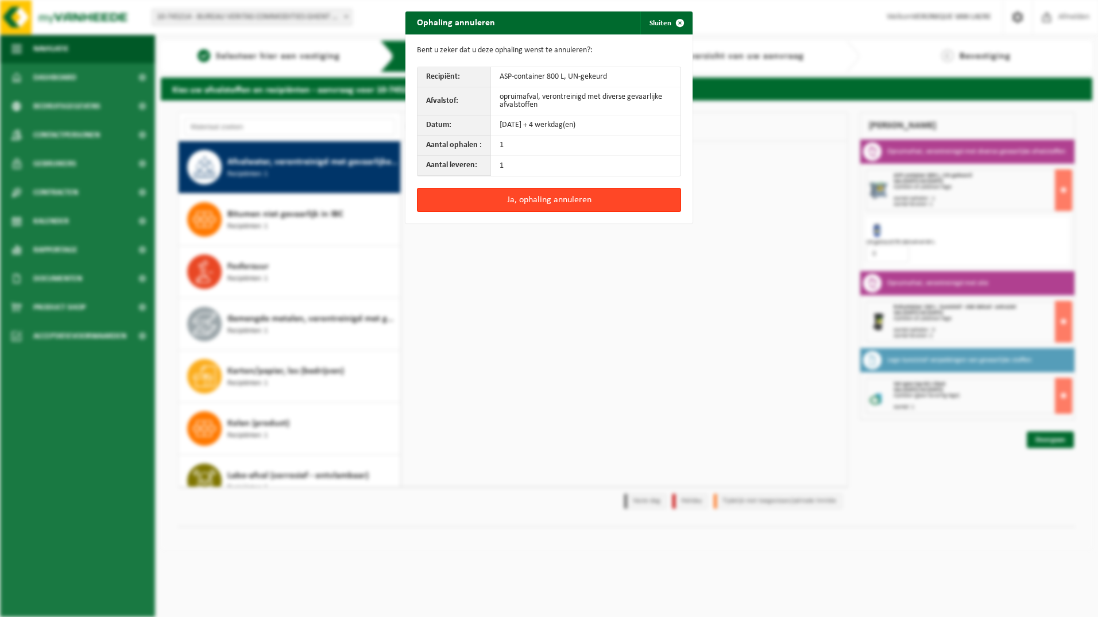
click at [511, 200] on button "Ja, ophaling annuleren" at bounding box center [549, 200] width 264 height 24
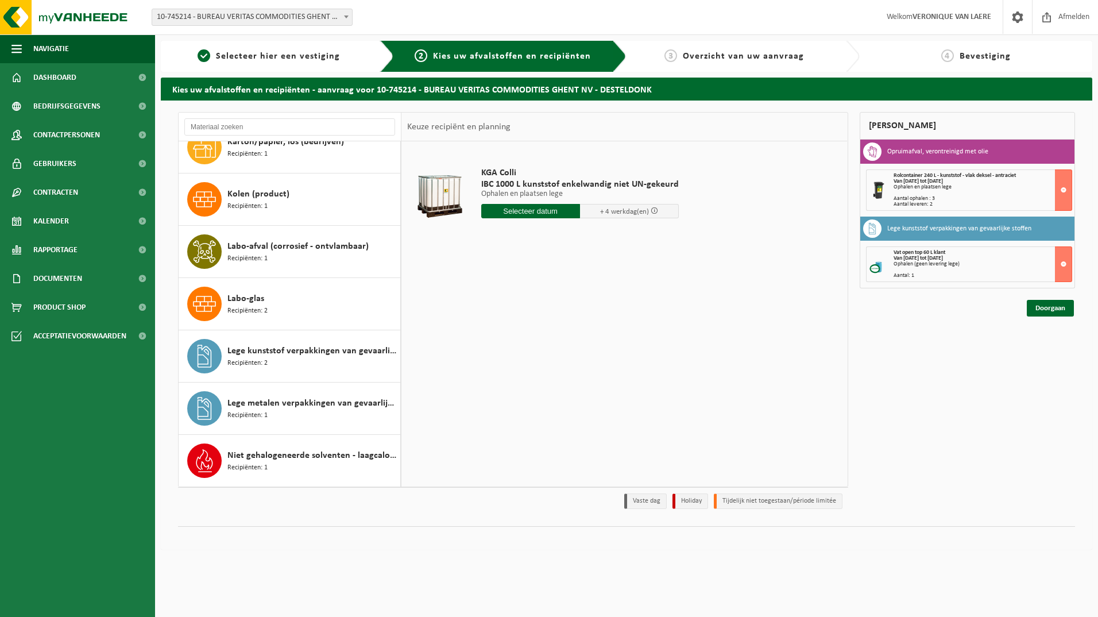
scroll to position [230, 0]
click at [298, 348] on span "Lege kunststof verpakkingen van gevaarlijke stoffen" at bounding box center [313, 351] width 170 height 14
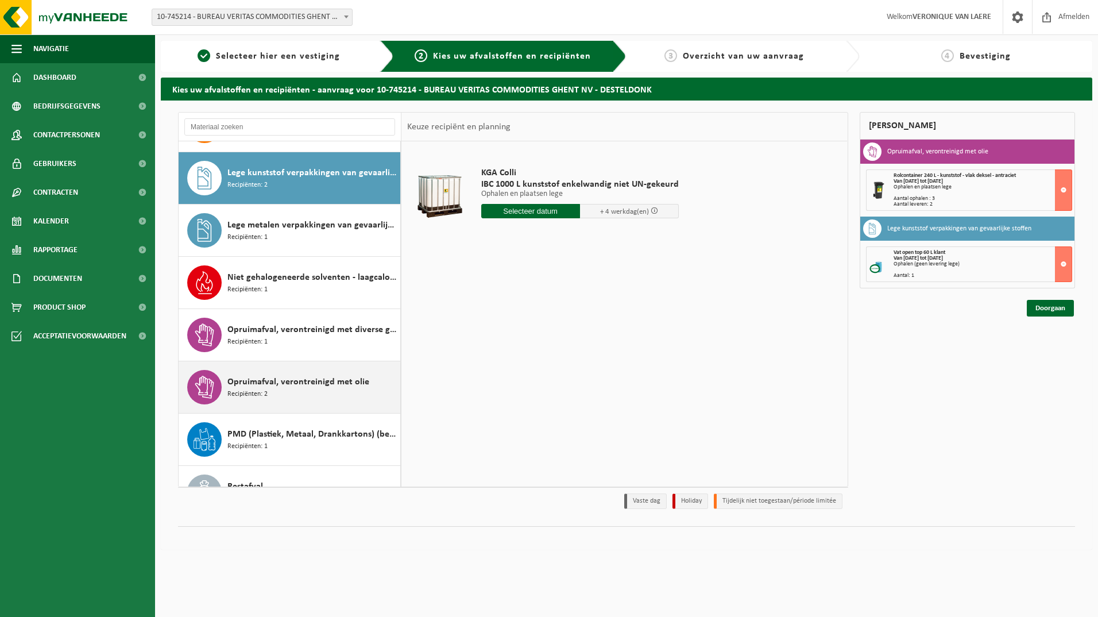
scroll to position [418, 0]
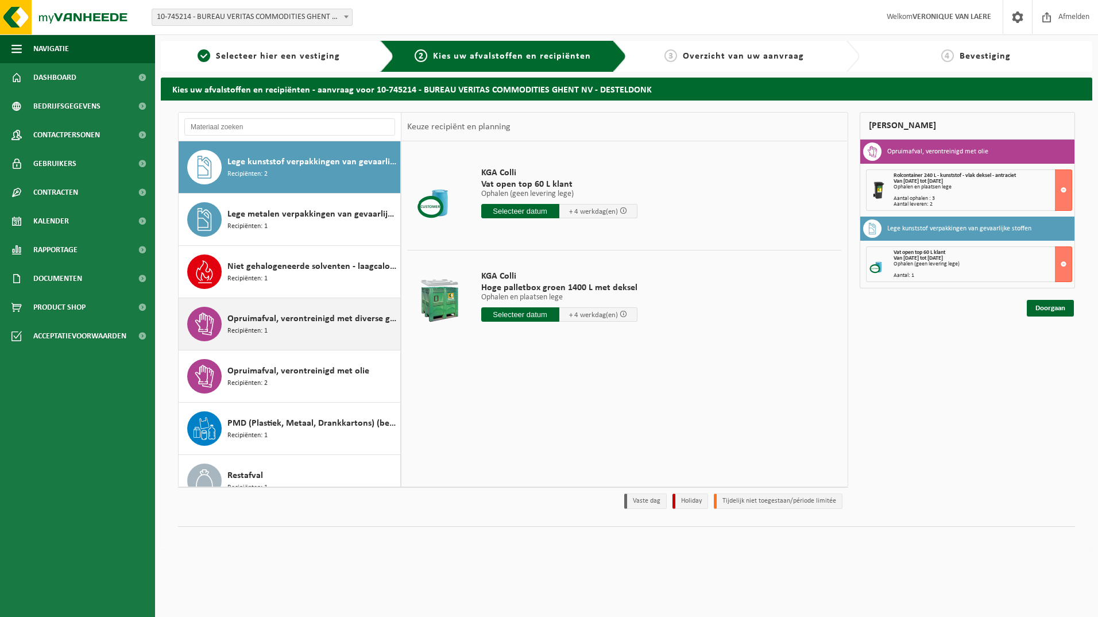
click at [275, 323] on span "Opruimafval, verontreinigd met diverse gevaarlijke afvalstoffen" at bounding box center [313, 319] width 170 height 14
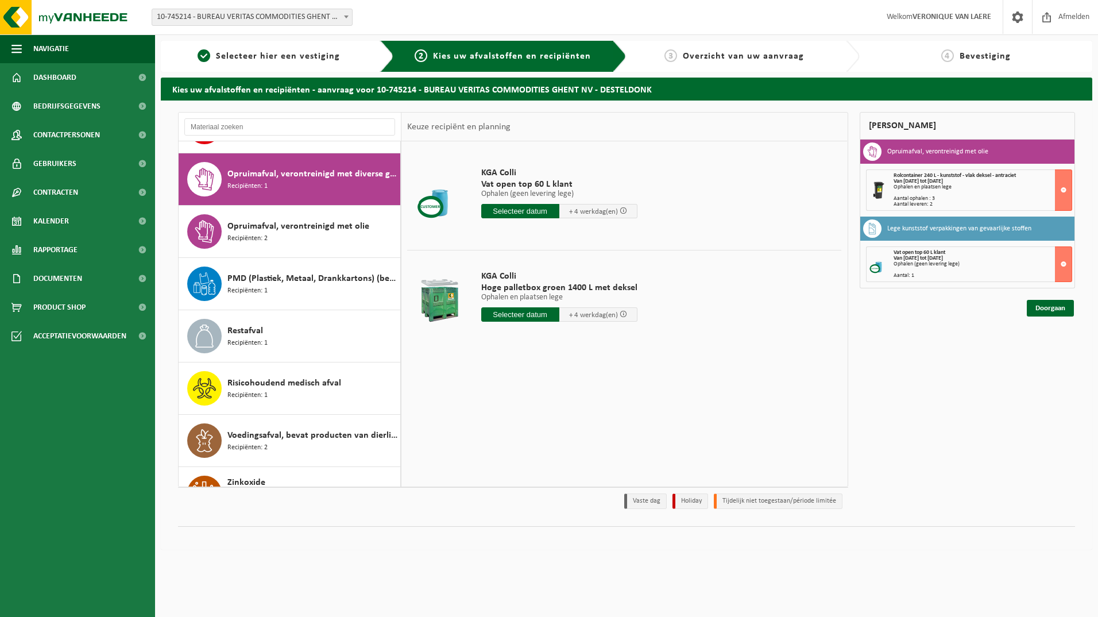
scroll to position [575, 0]
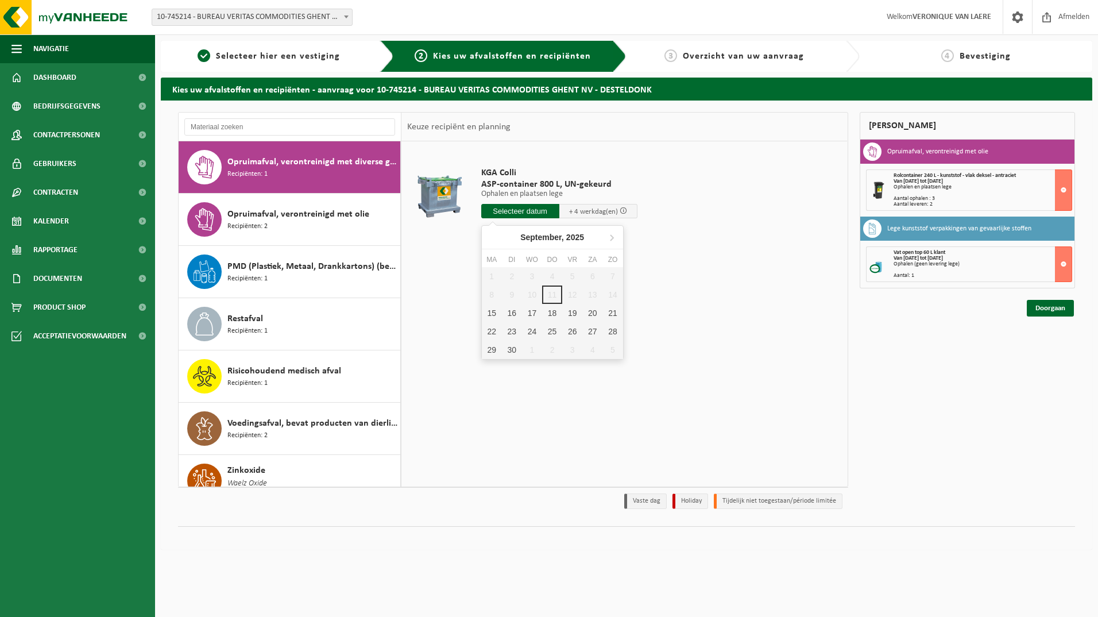
click at [506, 213] on input "text" at bounding box center [520, 211] width 78 height 14
click at [485, 334] on div "22" at bounding box center [492, 331] width 20 height 18
type input "Van 2025-09-22"
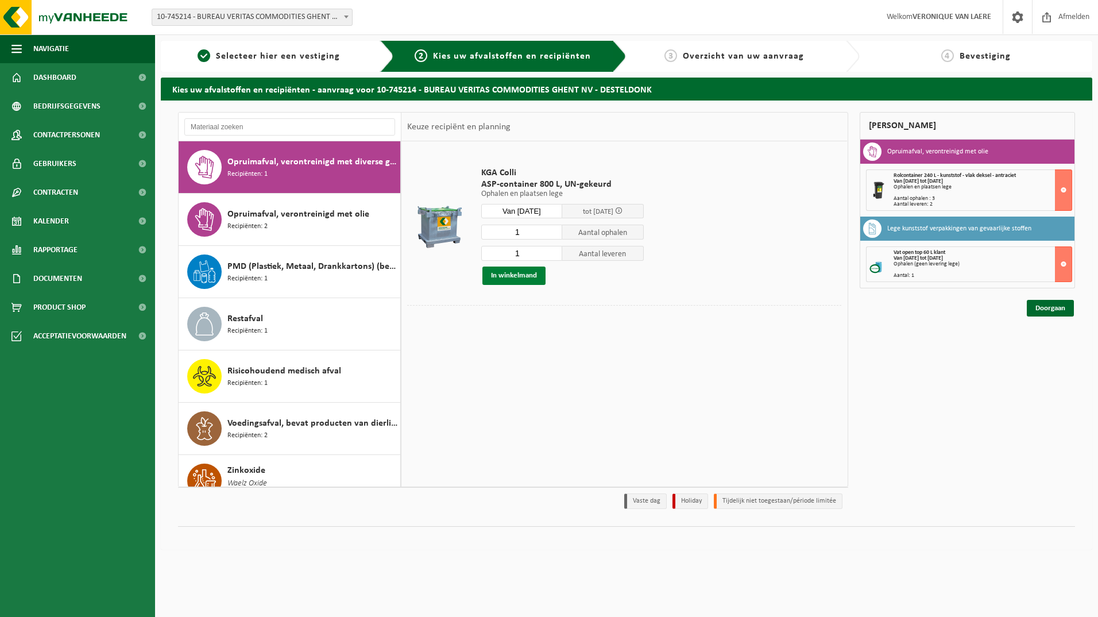
click at [520, 274] on button "In winkelmand" at bounding box center [514, 276] width 63 height 18
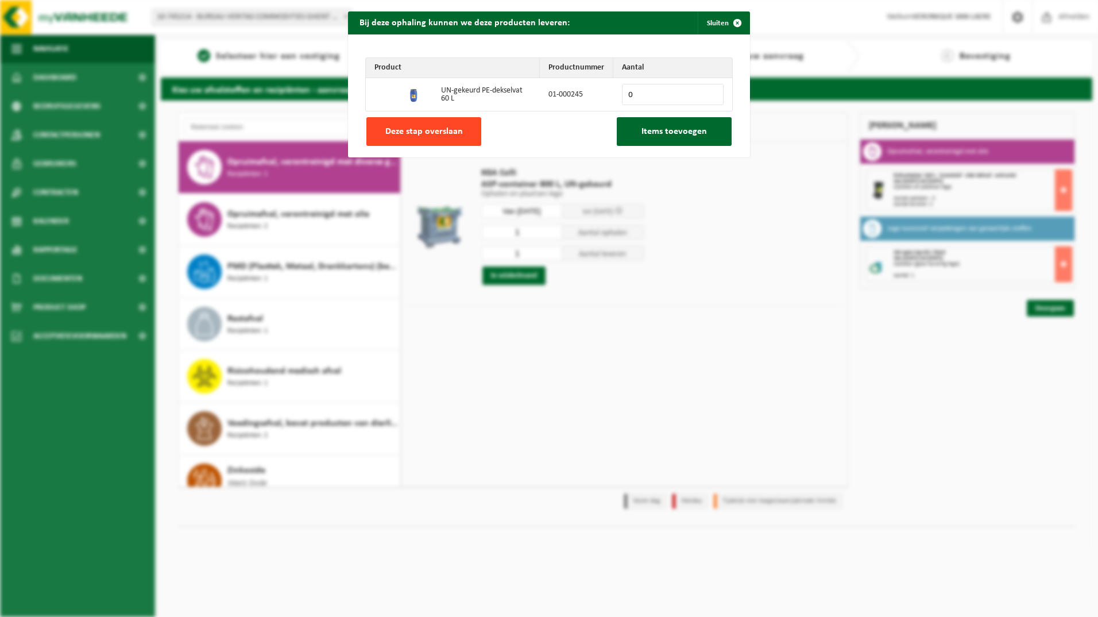
click at [420, 133] on span "Deze stap overslaan" at bounding box center [424, 131] width 78 height 9
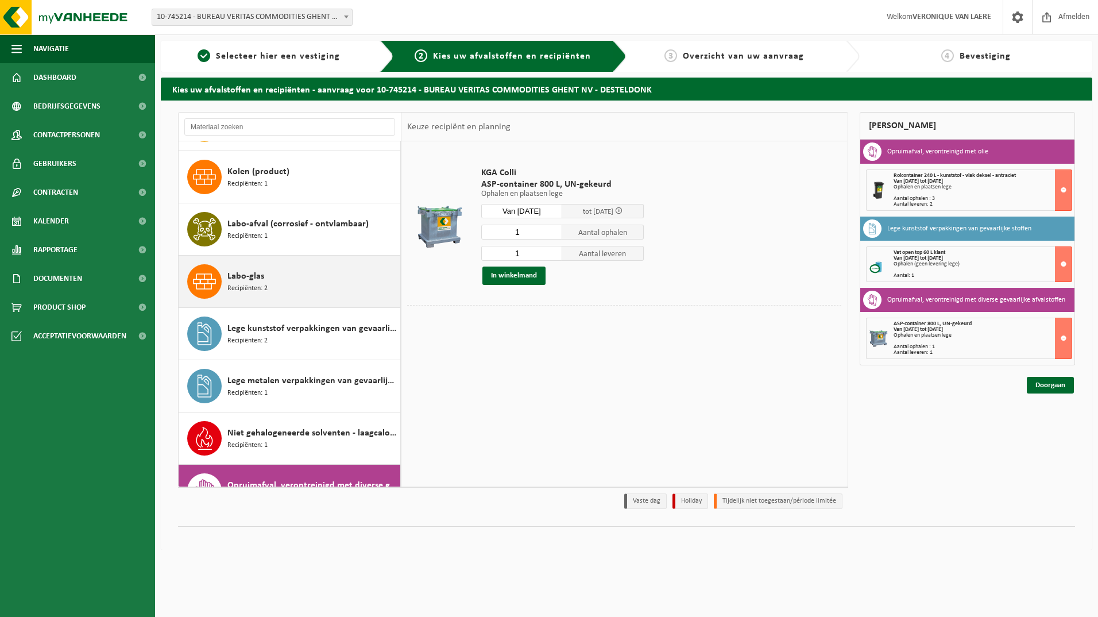
click at [252, 278] on span "Labo-glas" at bounding box center [246, 276] width 37 height 14
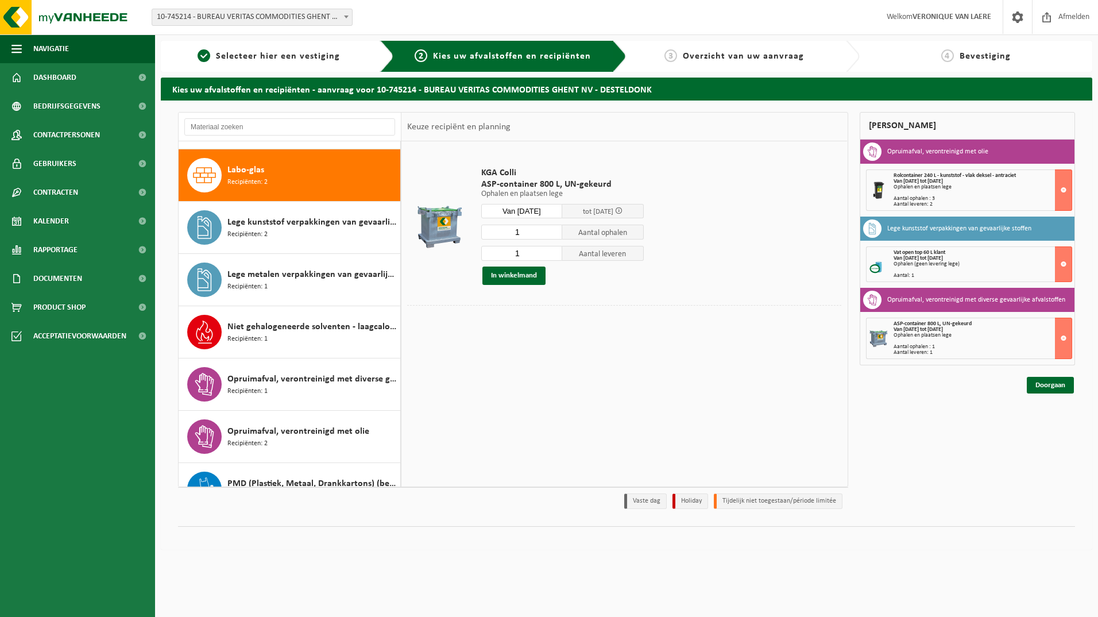
scroll to position [366, 0]
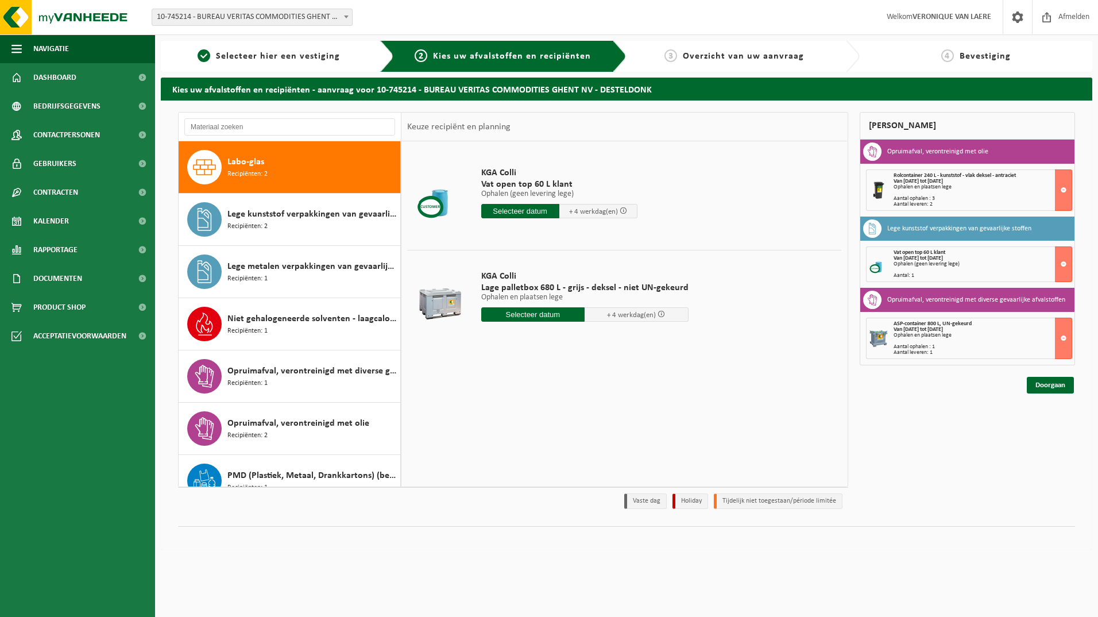
click at [524, 210] on input "text" at bounding box center [520, 211] width 78 height 14
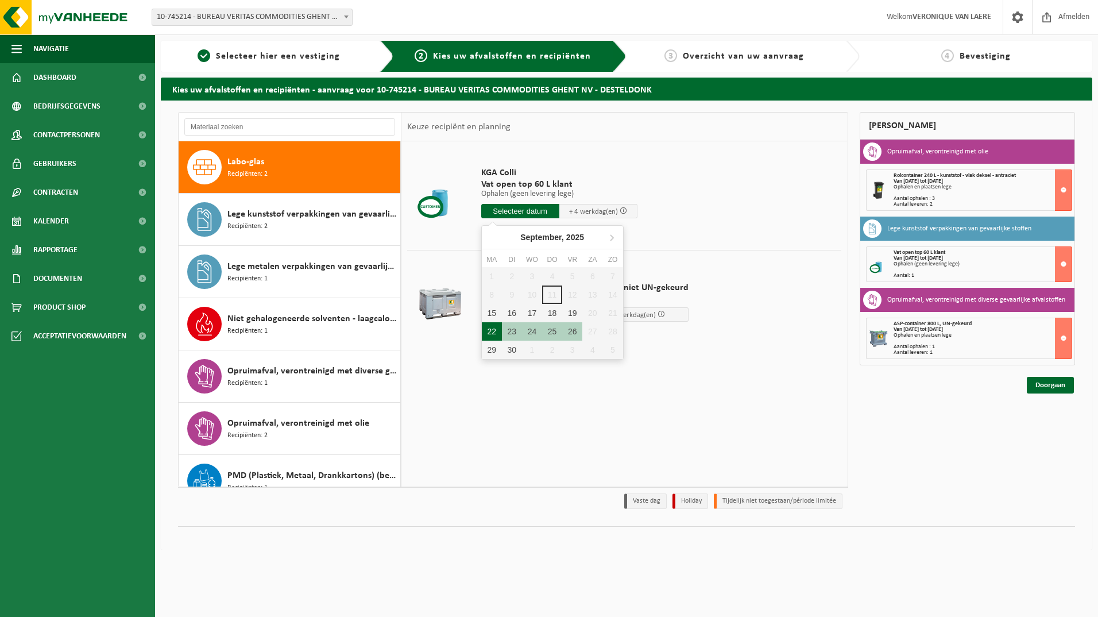
click at [491, 328] on div "22" at bounding box center [492, 331] width 20 height 18
type input "Van 2025-09-22"
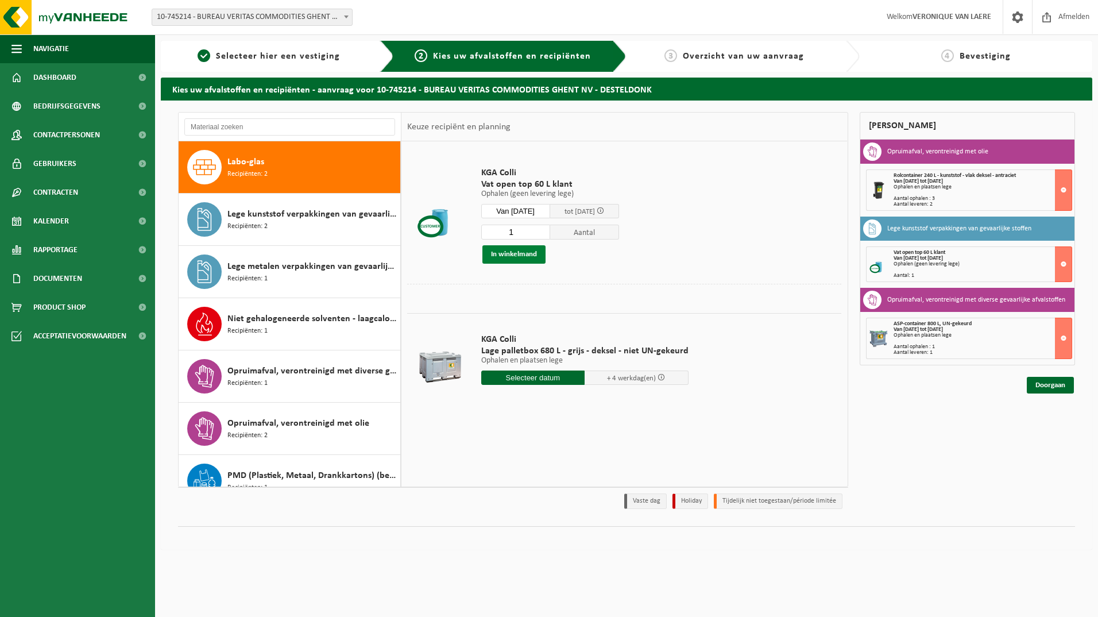
click at [526, 252] on button "In winkelmand" at bounding box center [514, 254] width 63 height 18
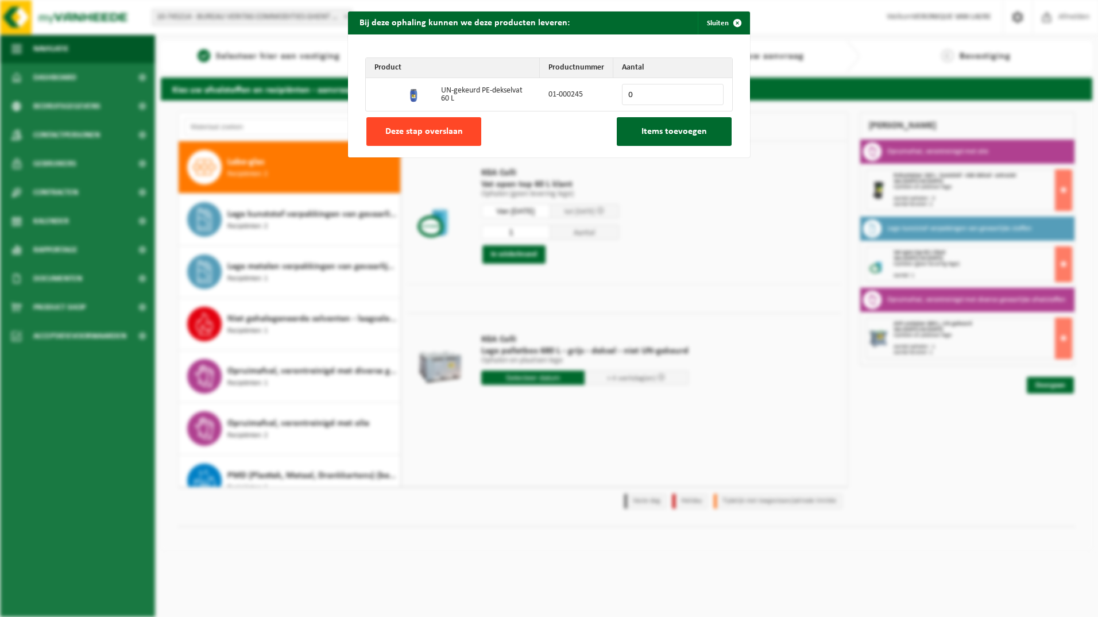
click at [425, 127] on span "Deze stap overslaan" at bounding box center [424, 131] width 78 height 9
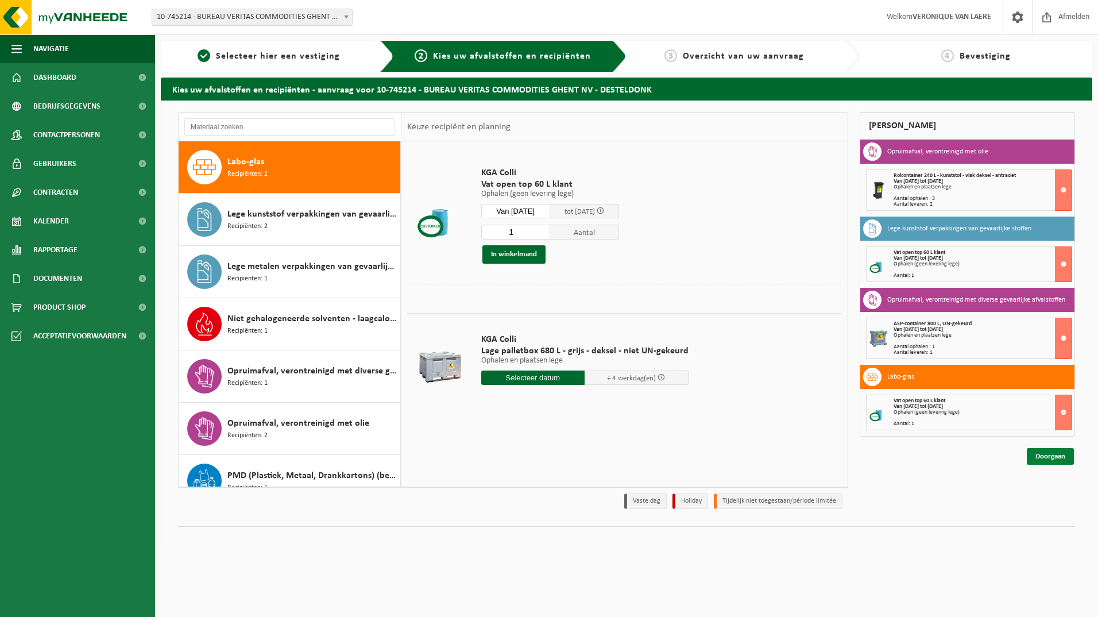
click at [1055, 454] on link "Doorgaan" at bounding box center [1050, 456] width 47 height 17
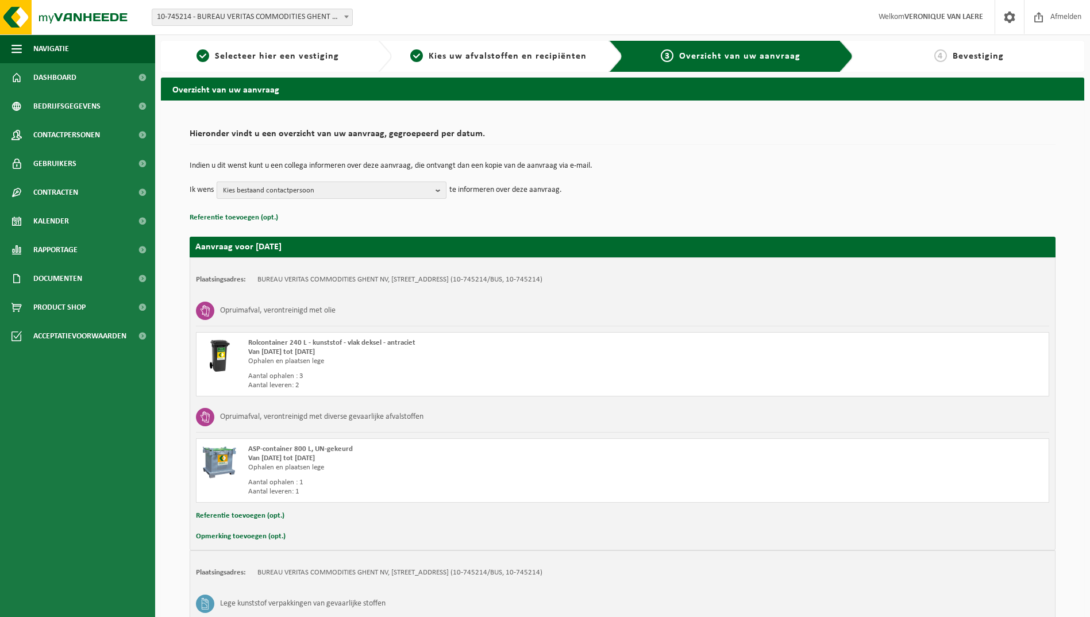
click at [439, 190] on b "button" at bounding box center [440, 190] width 10 height 16
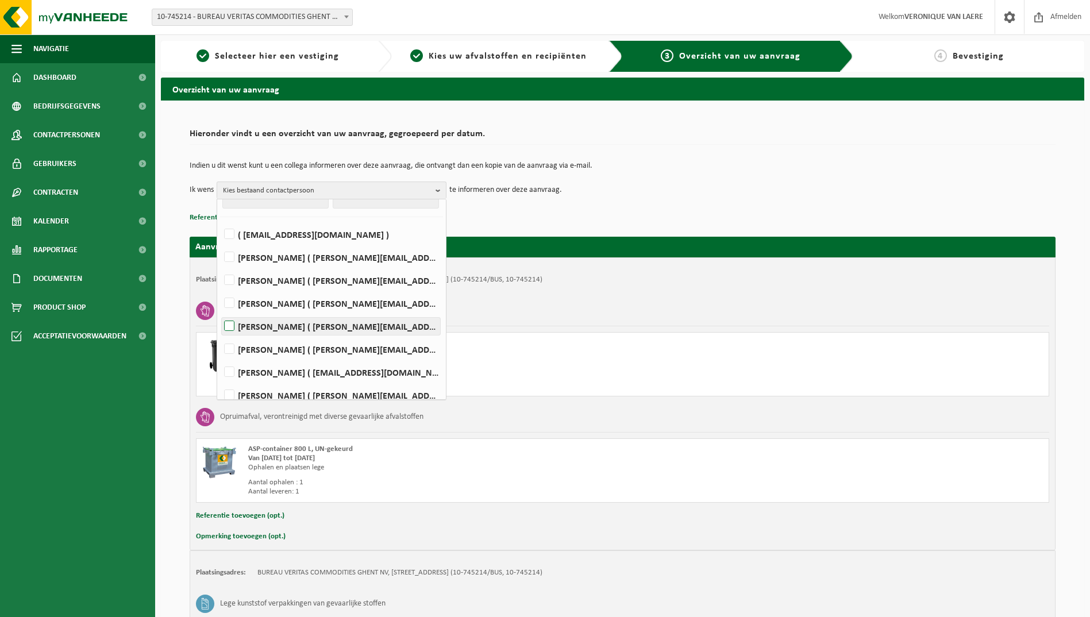
scroll to position [29, 0]
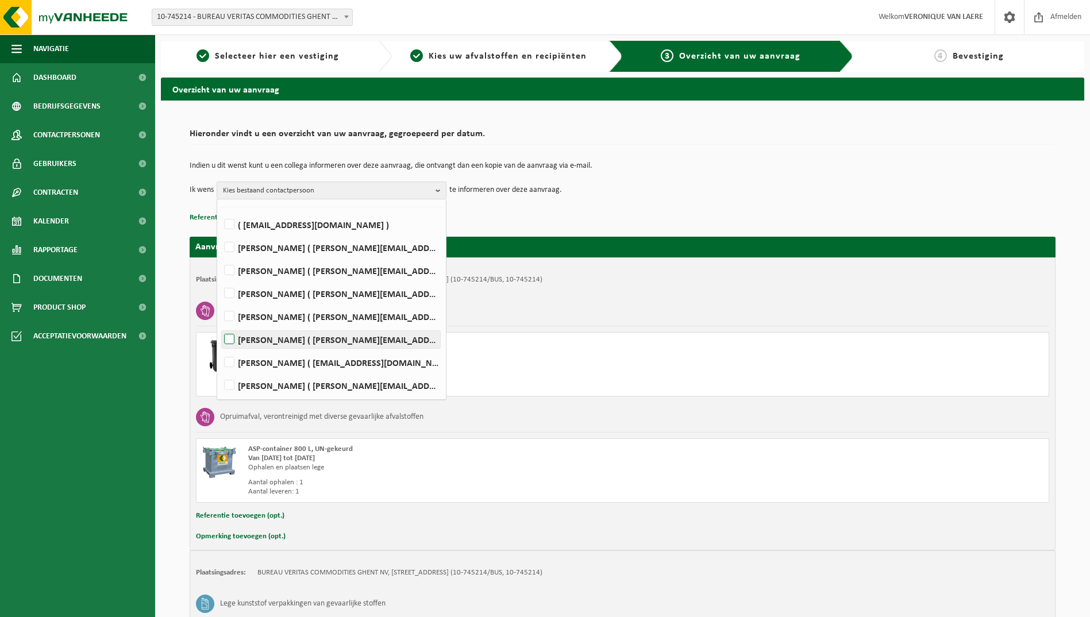
click at [234, 340] on label "[PERSON_NAME] ( [PERSON_NAME][EMAIL_ADDRESS][DOMAIN_NAME] )" at bounding box center [331, 339] width 218 height 17
click at [220, 325] on input "[PERSON_NAME] ( [PERSON_NAME][EMAIL_ADDRESS][DOMAIN_NAME] )" at bounding box center [219, 325] width 1 height 1
checkbox input "true"
click at [507, 207] on div "Indien u dit wenst kunt u een collega informeren over deze aanvraag, die ontvan…" at bounding box center [623, 181] width 866 height 60
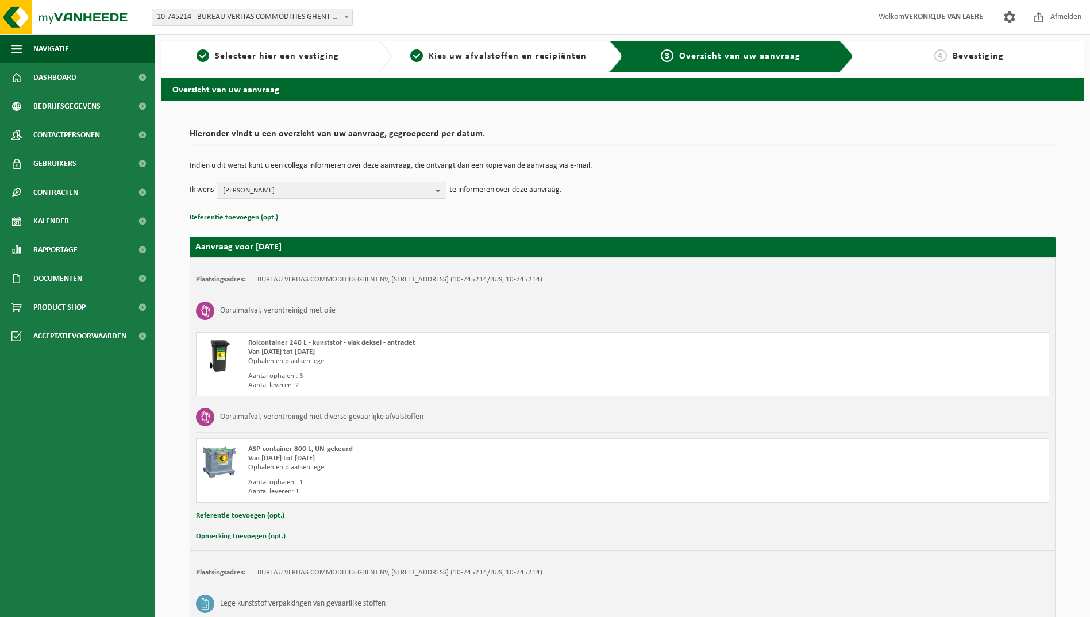
scroll to position [266, 0]
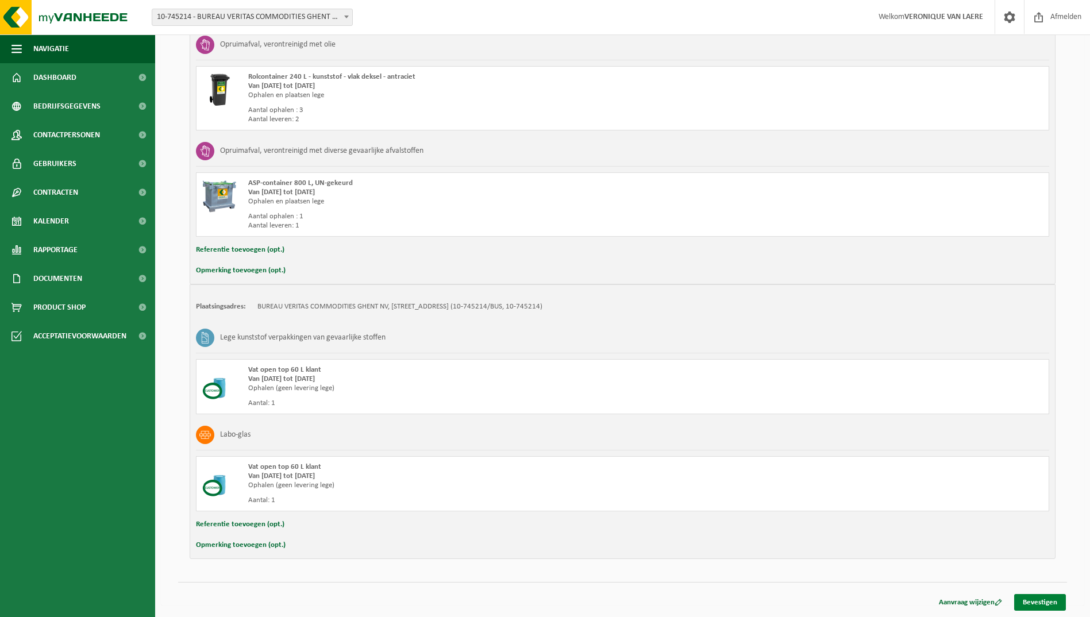
click at [1039, 603] on link "Bevestigen" at bounding box center [1040, 602] width 52 height 17
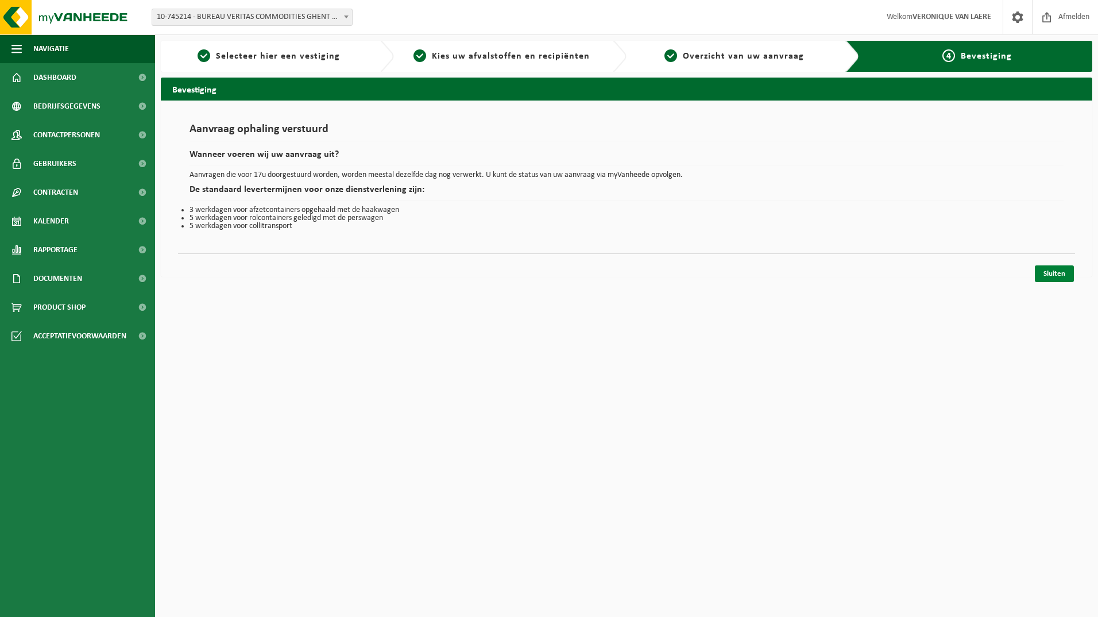
click at [1057, 275] on link "Sluiten" at bounding box center [1054, 273] width 39 height 17
